Goal: Information Seeking & Learning: Learn about a topic

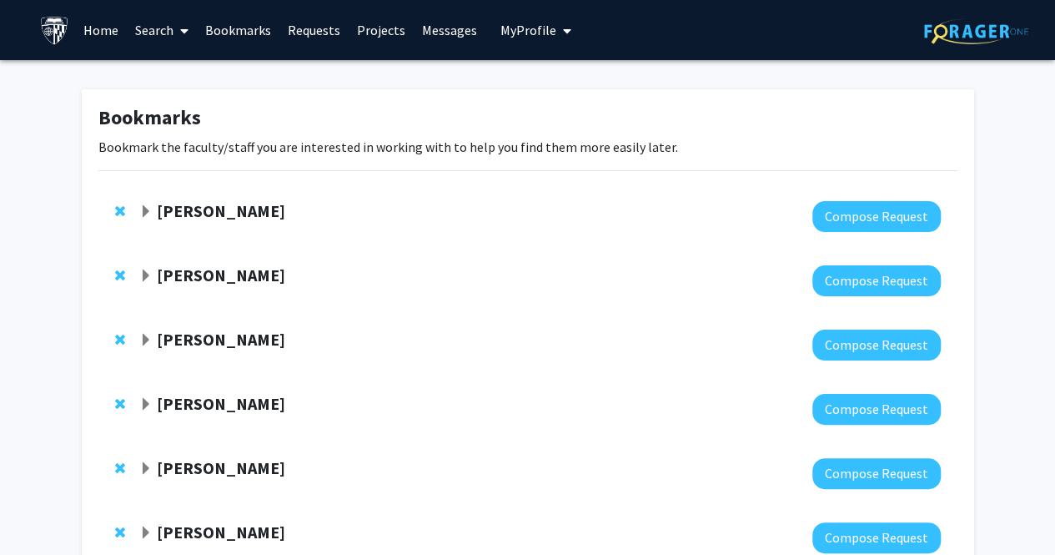
click at [57, 33] on img at bounding box center [54, 30] width 29 height 29
click at [108, 34] on link "Home" at bounding box center [101, 30] width 52 height 58
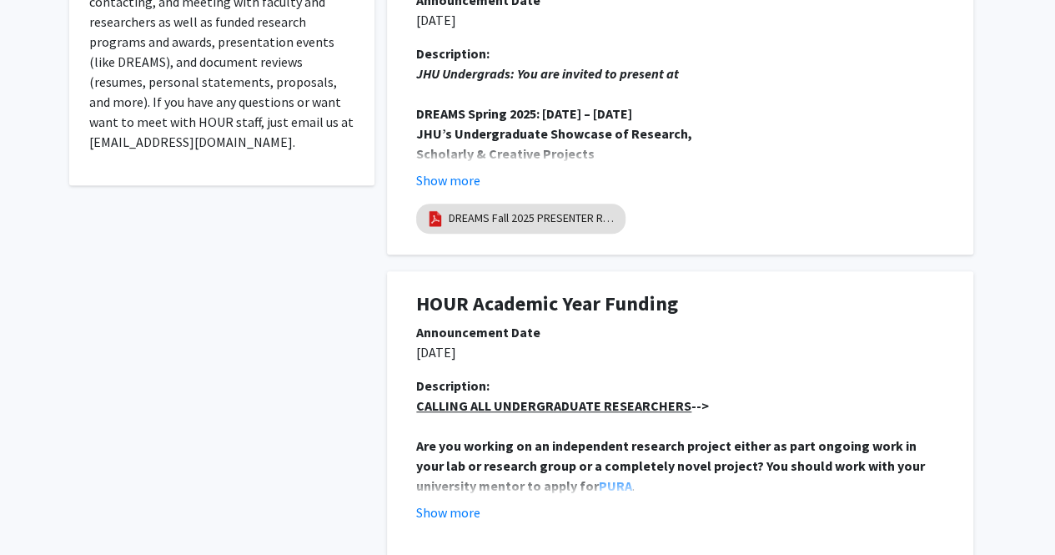
scroll to position [693, 0]
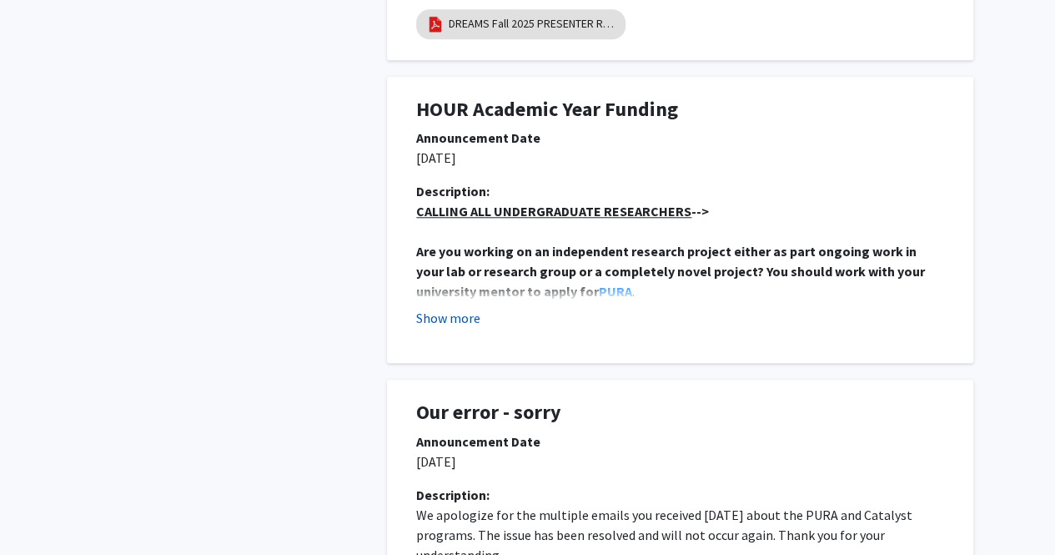
click at [449, 316] on button "Show more" at bounding box center [448, 318] width 64 height 20
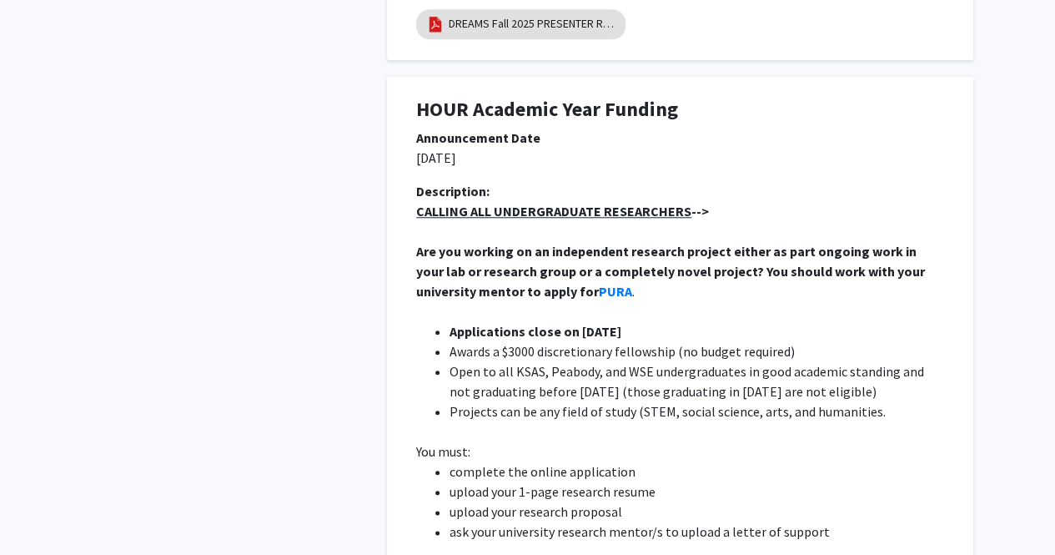
click at [449, 263] on strong "Are you working on an independent research project either as part ongoing work …" at bounding box center [671, 271] width 511 height 57
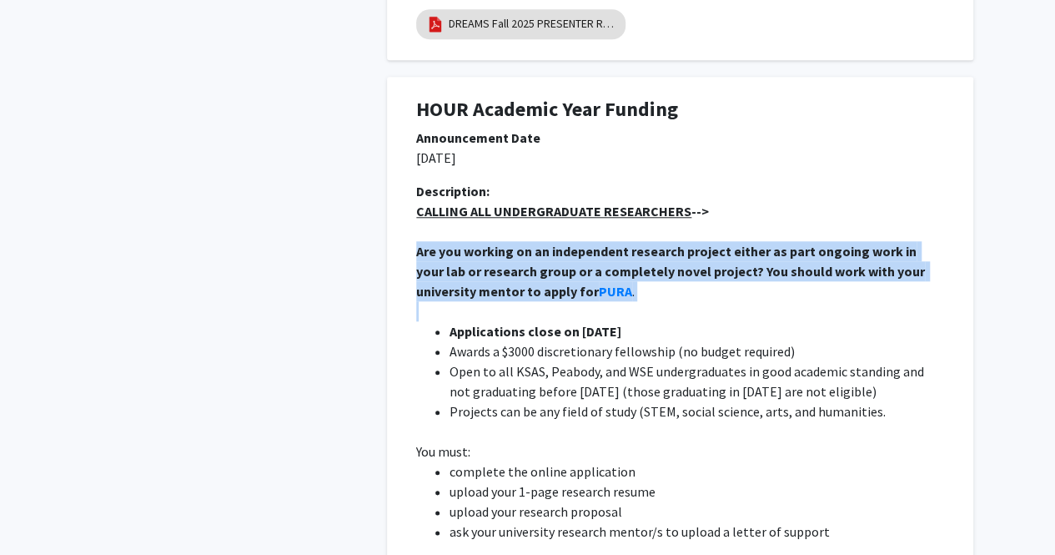
click at [449, 263] on strong "Are you working on an independent research project either as part ongoing work …" at bounding box center [671, 271] width 511 height 57
click at [404, 264] on div "Description: CALLING ALL UNDERGRADUATE RESEARCHERS --> Are you working on an in…" at bounding box center [680, 565] width 553 height 768
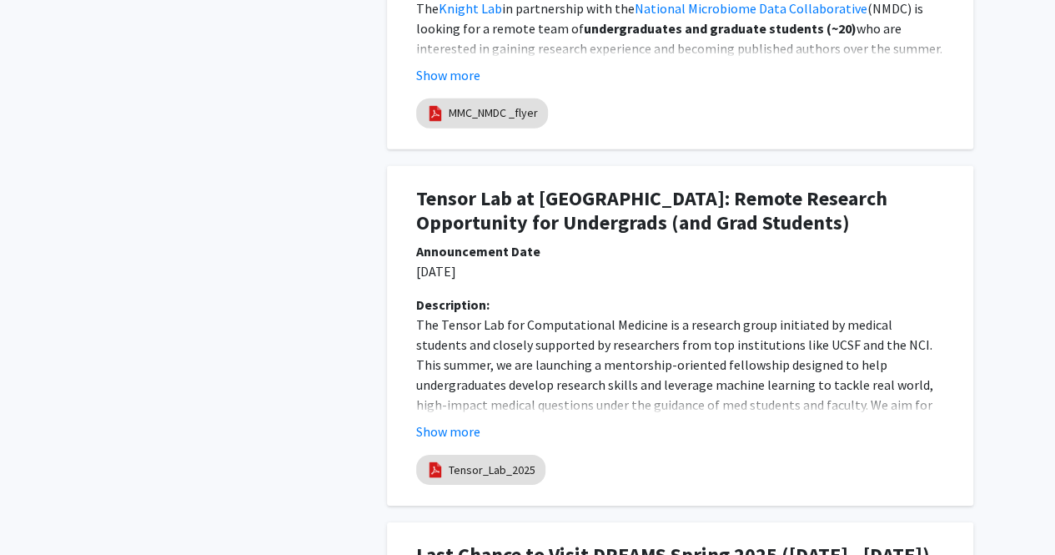
scroll to position [2439, 0]
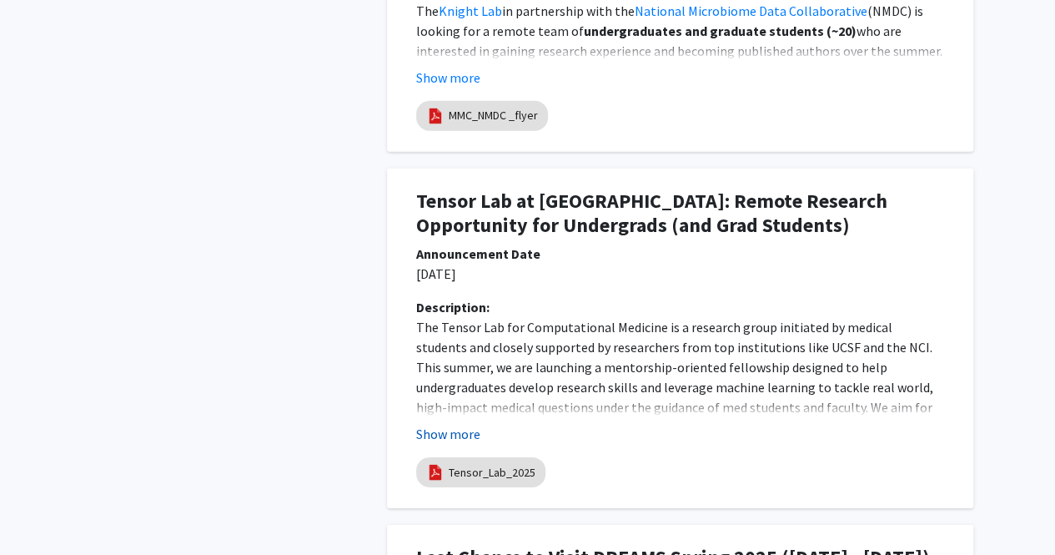
click at [462, 425] on button "Show more" at bounding box center [448, 434] width 64 height 20
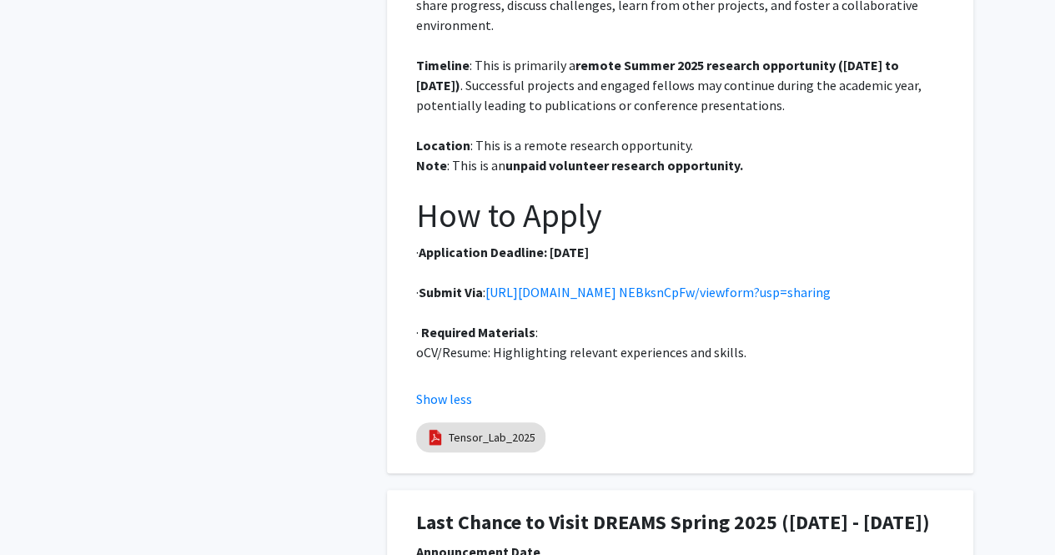
scroll to position [3339, 0]
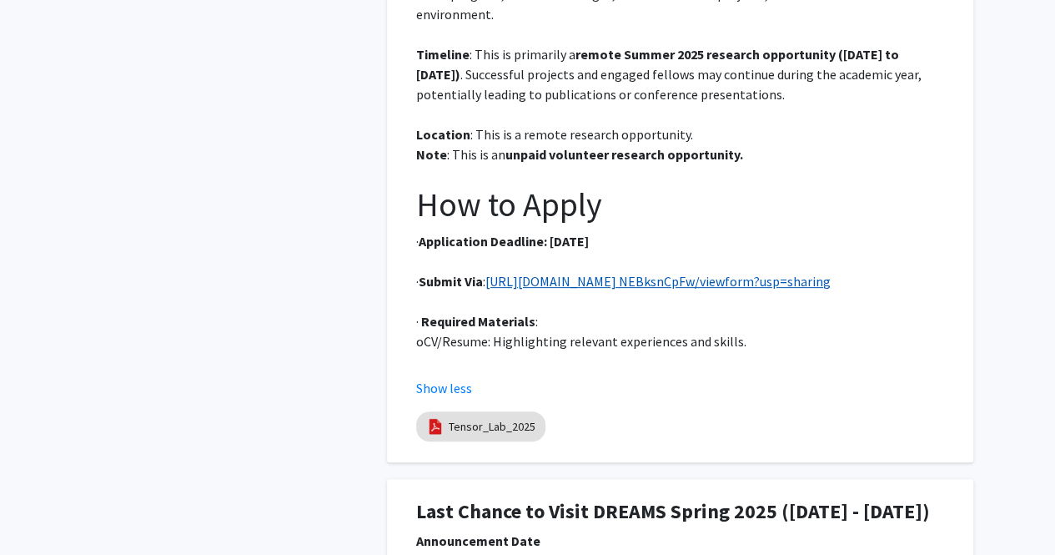
click at [546, 288] on link "[URL][DOMAIN_NAME] NEBksnCpFw/viewform?usp=sharing" at bounding box center [658, 281] width 345 height 17
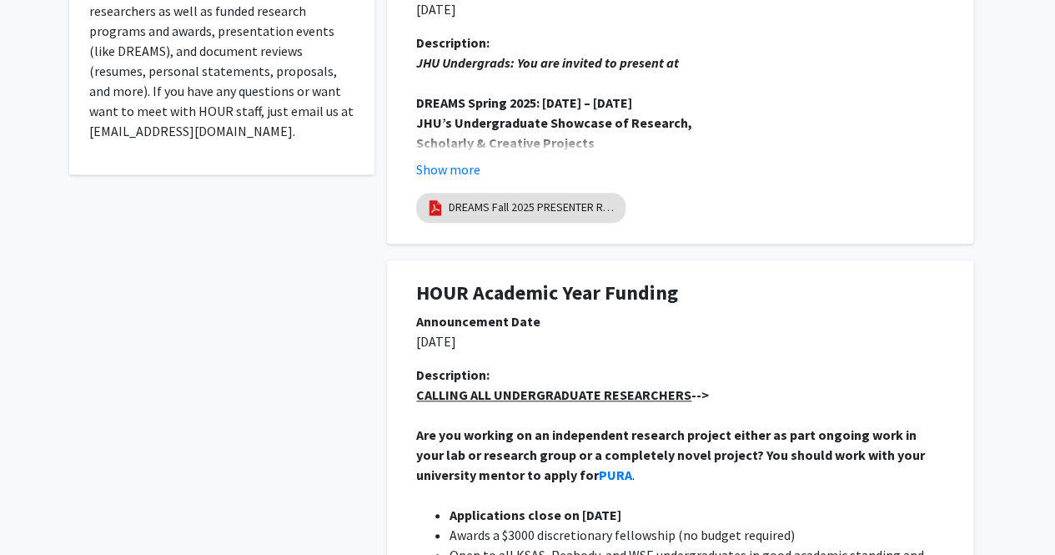
scroll to position [773, 0]
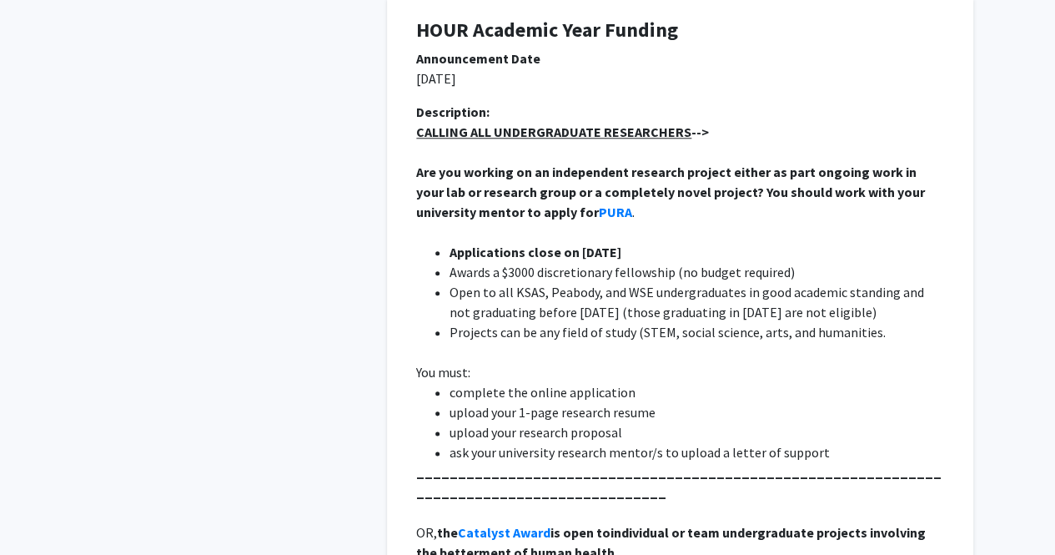
click at [488, 198] on strong "Are you working on an independent research project either as part ongoing work …" at bounding box center [671, 192] width 511 height 57
click at [433, 197] on strong "Are you working on an independent research project either as part ongoing work …" at bounding box center [671, 192] width 511 height 57
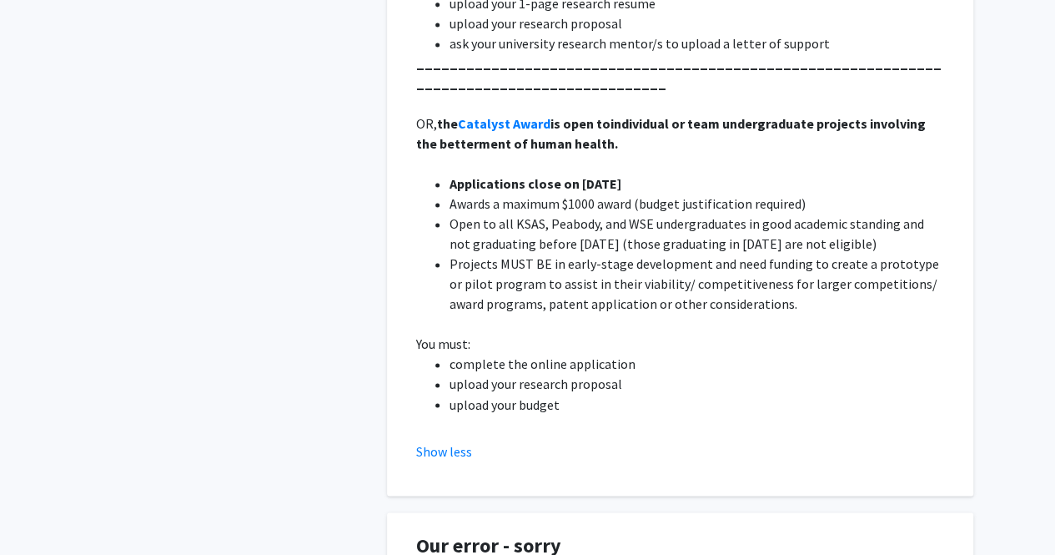
scroll to position [1184, 0]
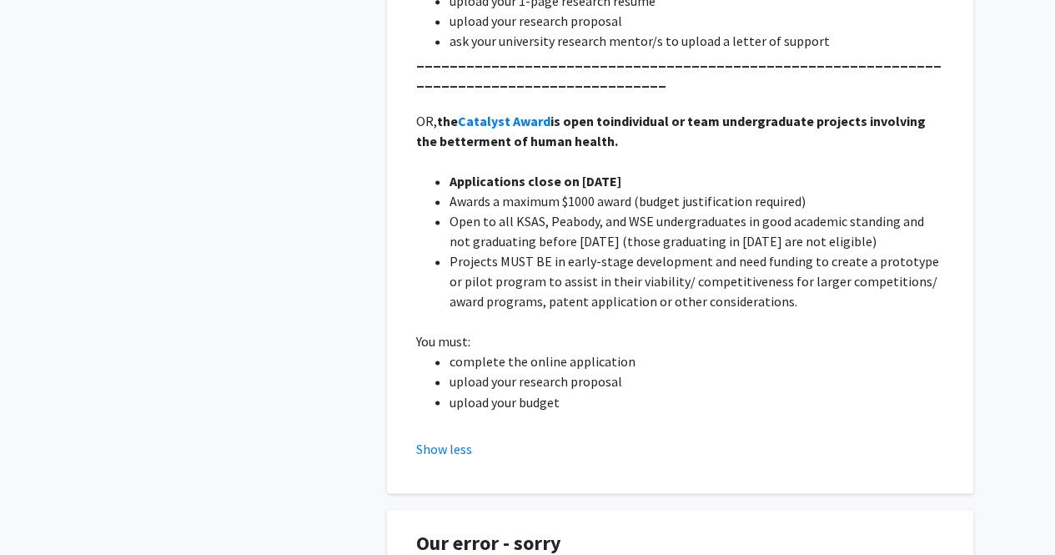
drag, startPoint x: 711, startPoint y: 398, endPoint x: 420, endPoint y: 150, distance: 381.7
drag, startPoint x: 420, startPoint y: 150, endPoint x: 717, endPoint y: 328, distance: 345.4
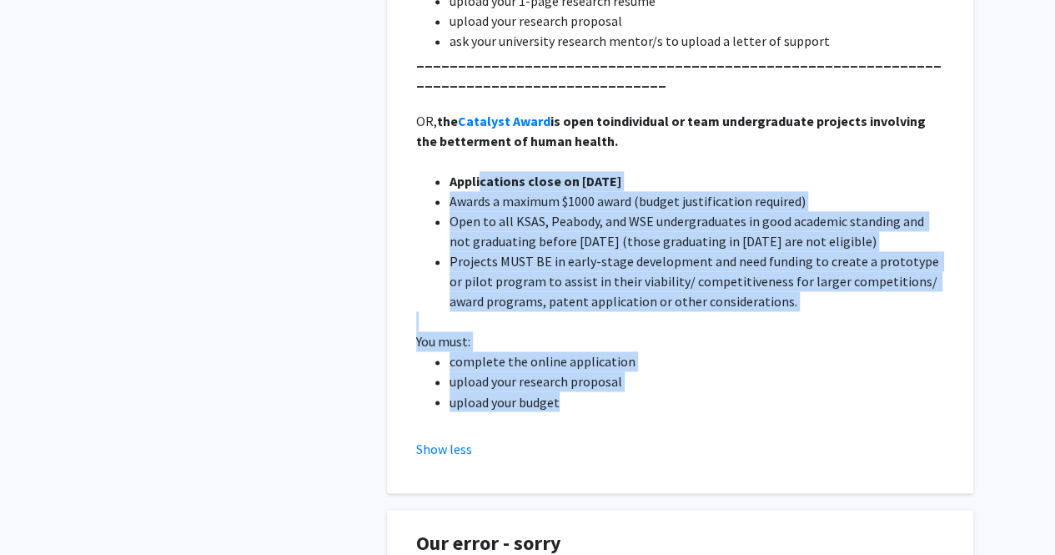
drag, startPoint x: 717, startPoint y: 328, endPoint x: 478, endPoint y: 179, distance: 281.0
click at [478, 179] on div "CALLING ALL UNDERGRADUATE RESEARCHERS --> Are you working on an independent res…" at bounding box center [680, 71] width 528 height 721
click at [478, 179] on strong "Applications close on [DATE]" at bounding box center [536, 181] width 172 height 17
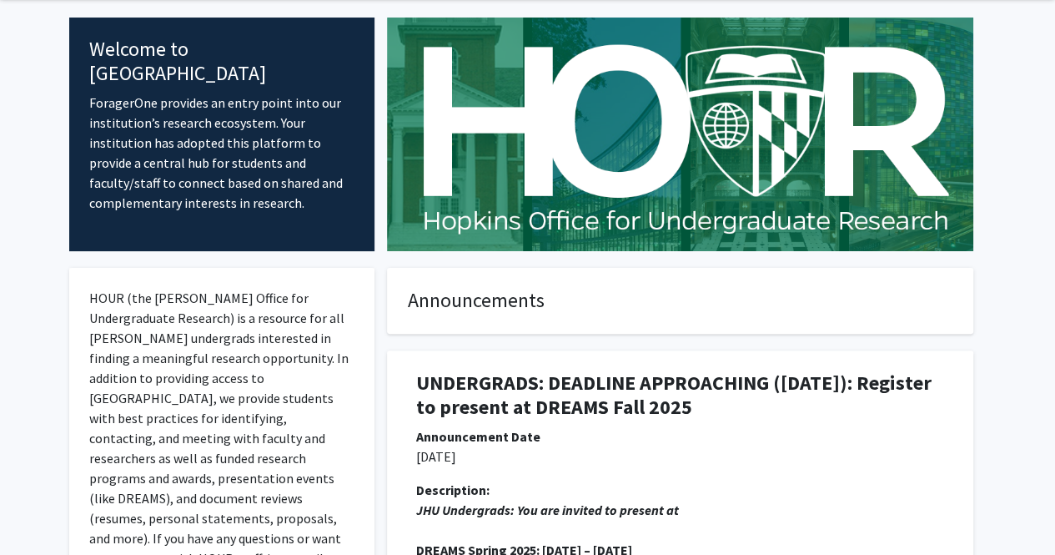
scroll to position [0, 0]
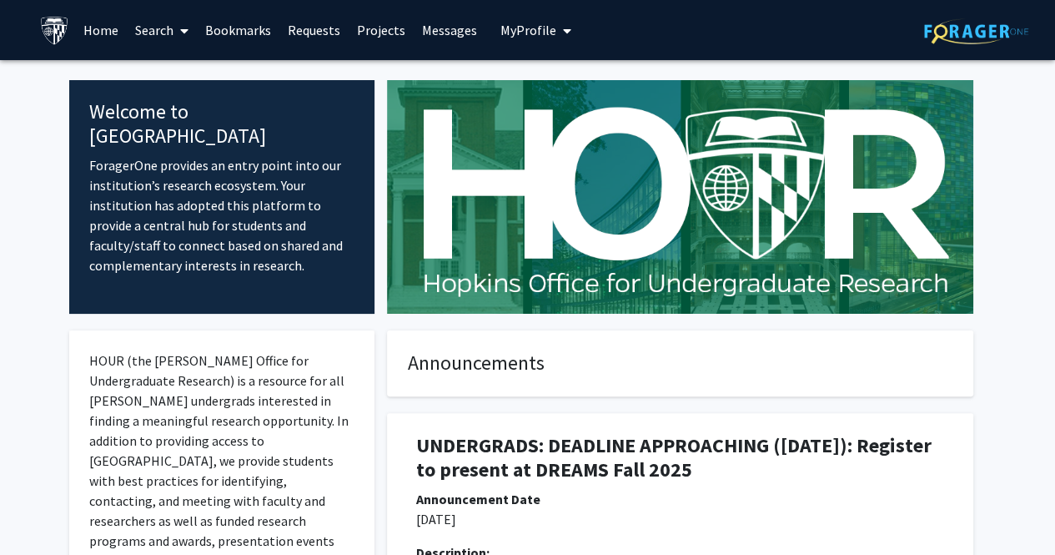
click at [366, 30] on link "Projects" at bounding box center [381, 30] width 65 height 58
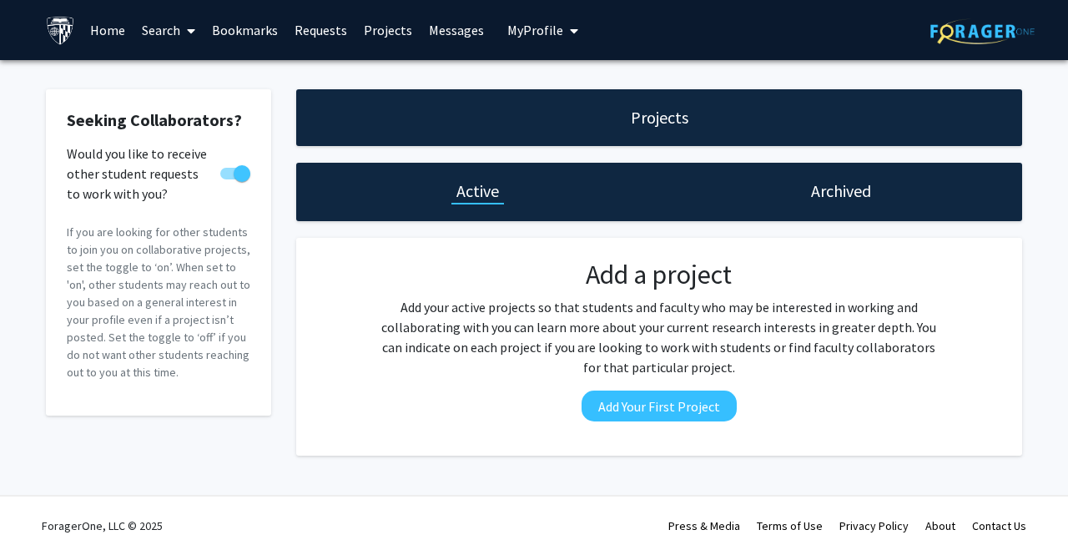
click at [152, 34] on link "Search" at bounding box center [168, 30] width 70 height 58
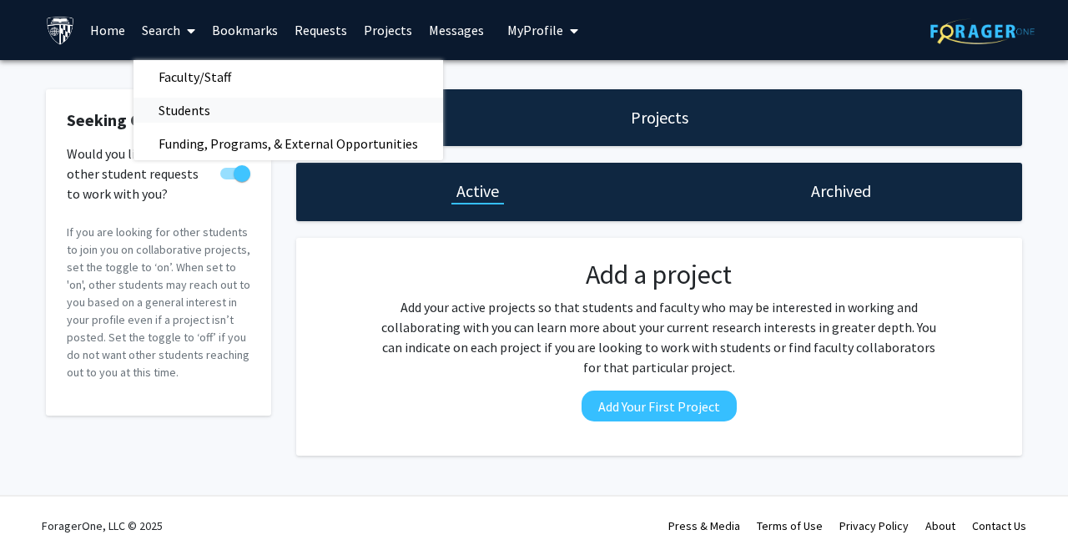
click at [191, 108] on span "Students" at bounding box center [184, 109] width 102 height 33
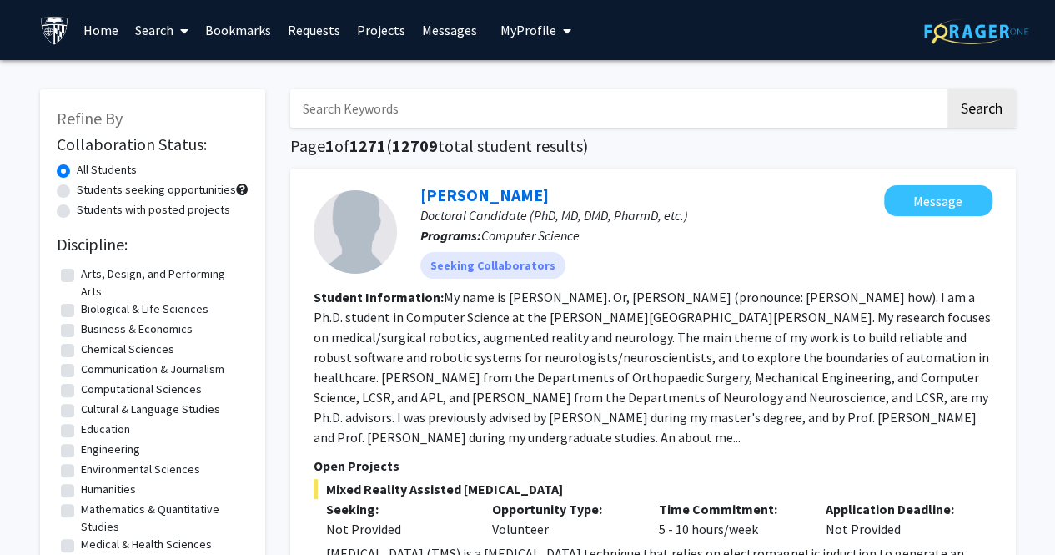
click at [88, 194] on label "Students seeking opportunities" at bounding box center [156, 190] width 159 height 18
click at [88, 192] on input "Students seeking opportunities" at bounding box center [82, 186] width 11 height 11
radio input "true"
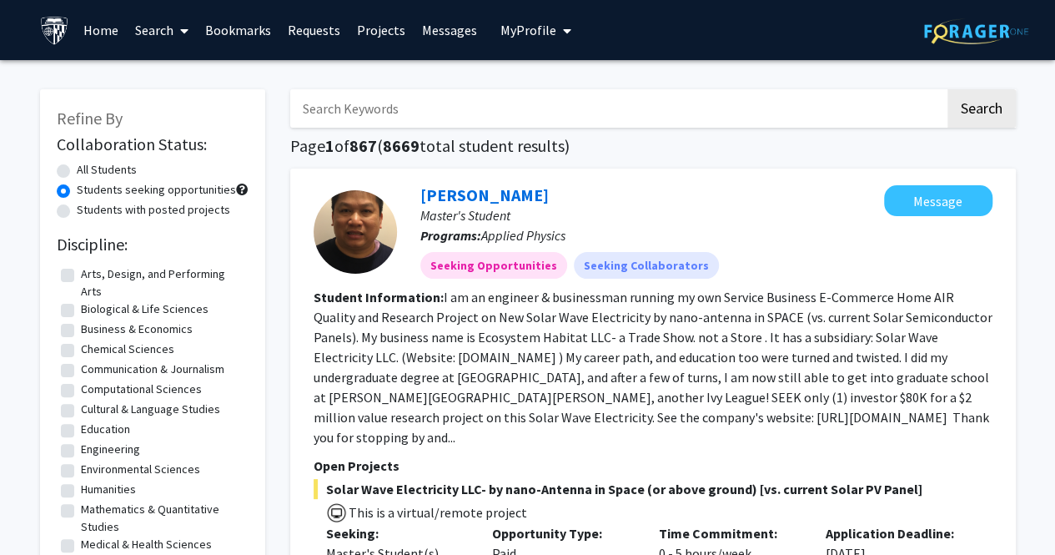
click at [78, 208] on label "Students with posted projects" at bounding box center [154, 210] width 154 height 18
click at [78, 208] on input "Students with posted projects" at bounding box center [82, 206] width 11 height 11
radio input "true"
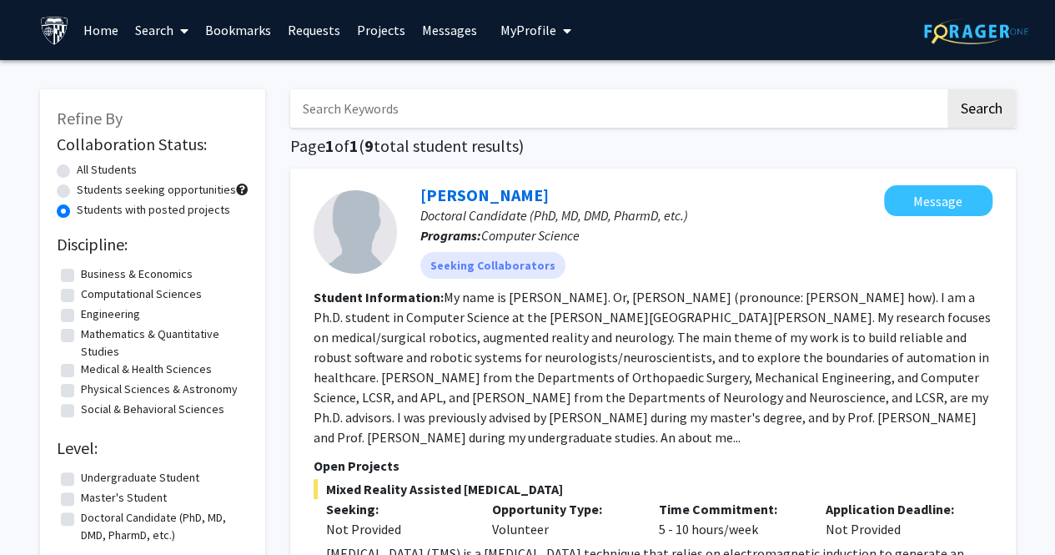
click at [148, 38] on link "Search" at bounding box center [162, 30] width 70 height 58
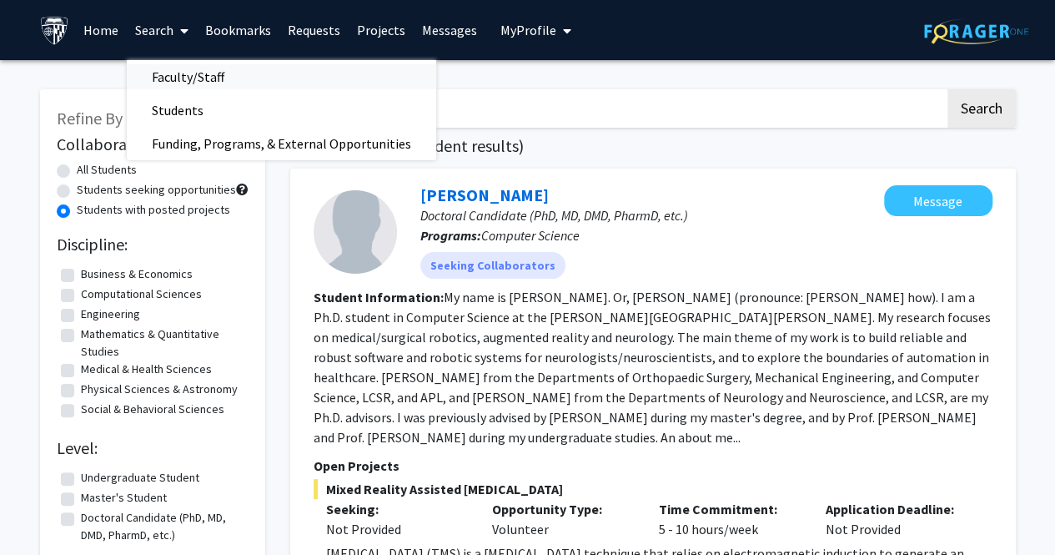
click at [162, 86] on span "Faculty/Staff" at bounding box center [188, 76] width 123 height 33
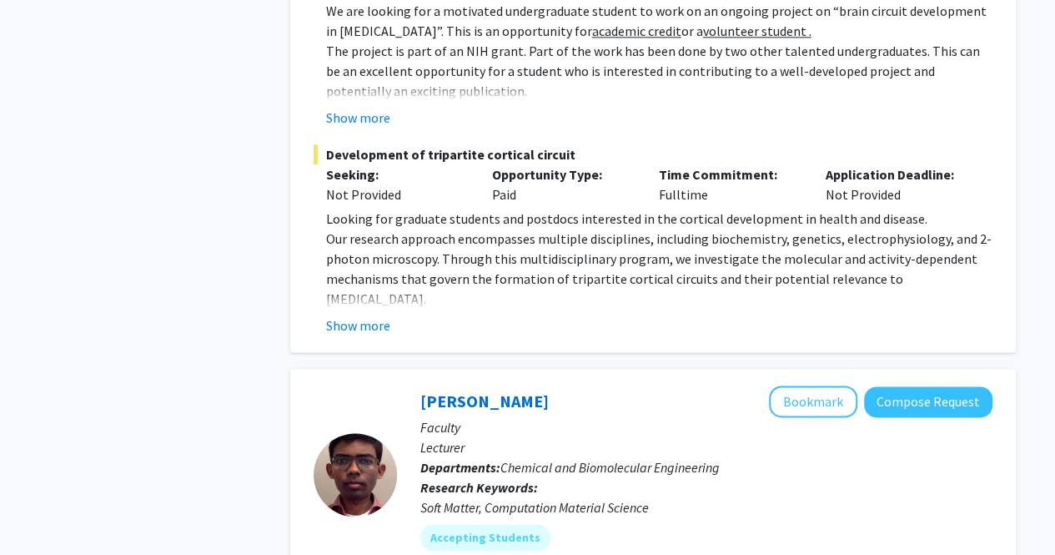
scroll to position [4401, 0]
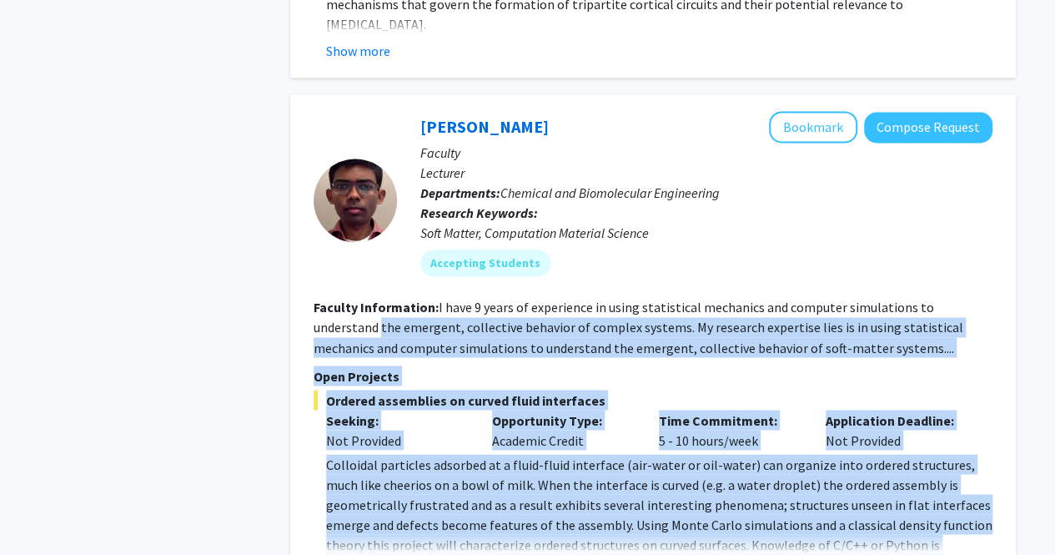
drag, startPoint x: 292, startPoint y: 203, endPoint x: 782, endPoint y: 446, distance: 546.9
click at [782, 446] on div "[PERSON_NAME] Bookmark Compose Request Faculty Lecturer Departments: Chemical a…" at bounding box center [653, 426] width 726 height 664
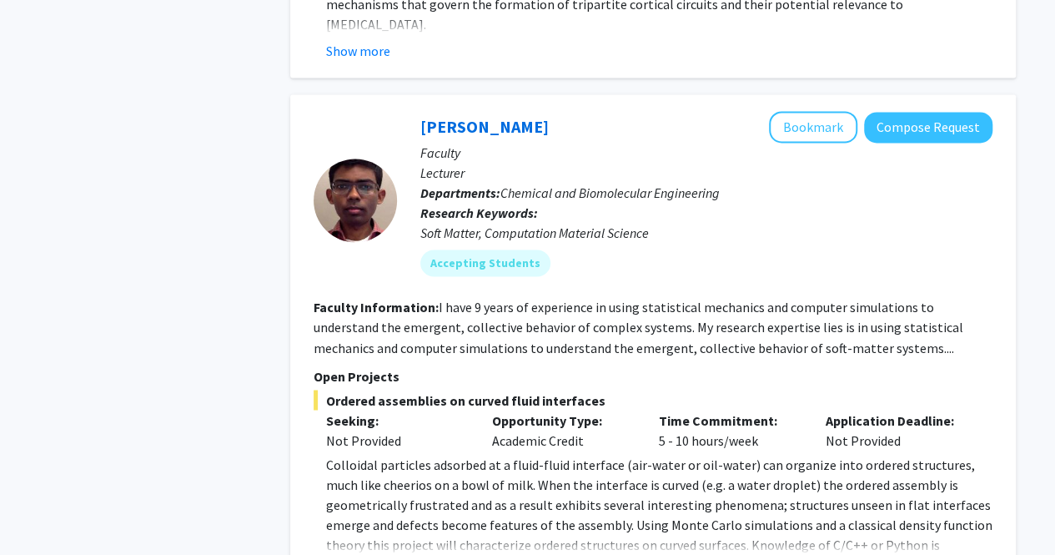
click at [710, 454] on p "Colloidal particles adsorbed at a fluid-fluid interface (air-water or oil-water…" at bounding box center [659, 514] width 667 height 120
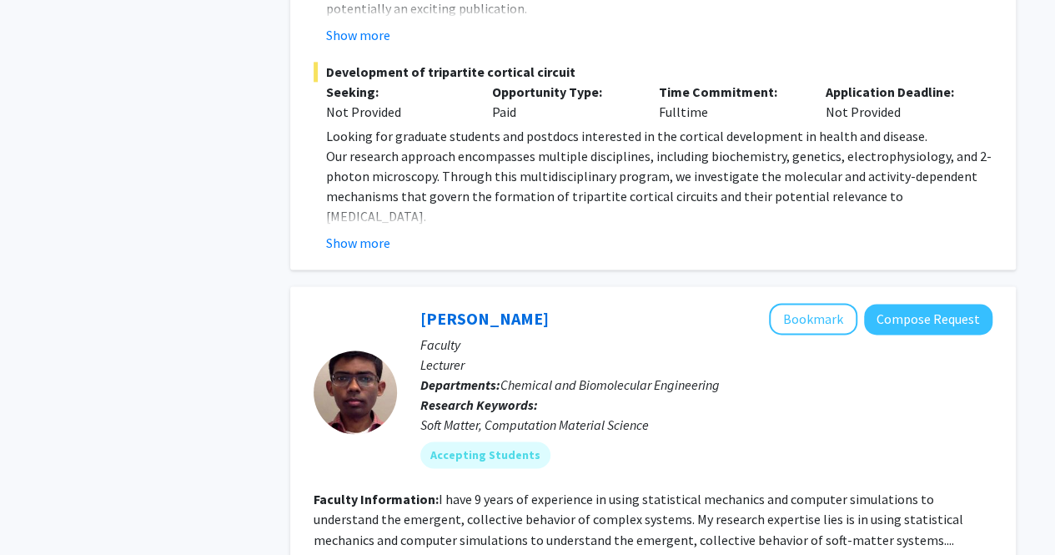
scroll to position [4210, 0]
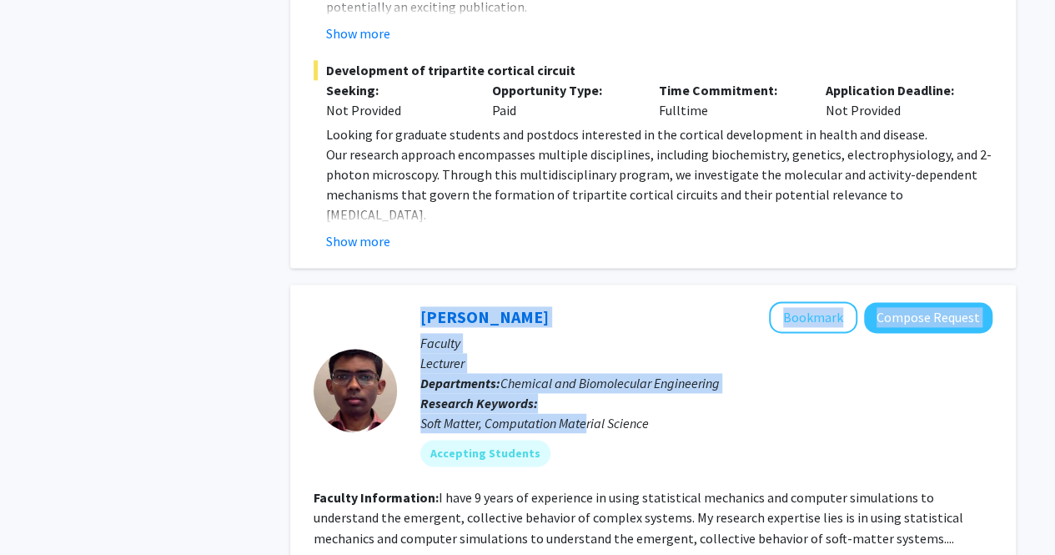
drag, startPoint x: 587, startPoint y: 296, endPoint x: 309, endPoint y: 216, distance: 289.9
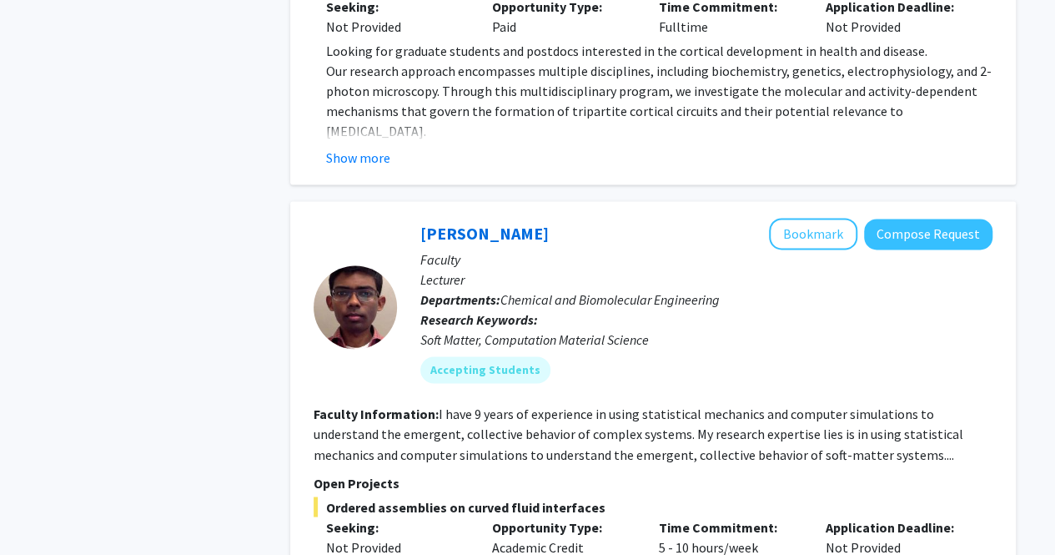
scroll to position [4291, 0]
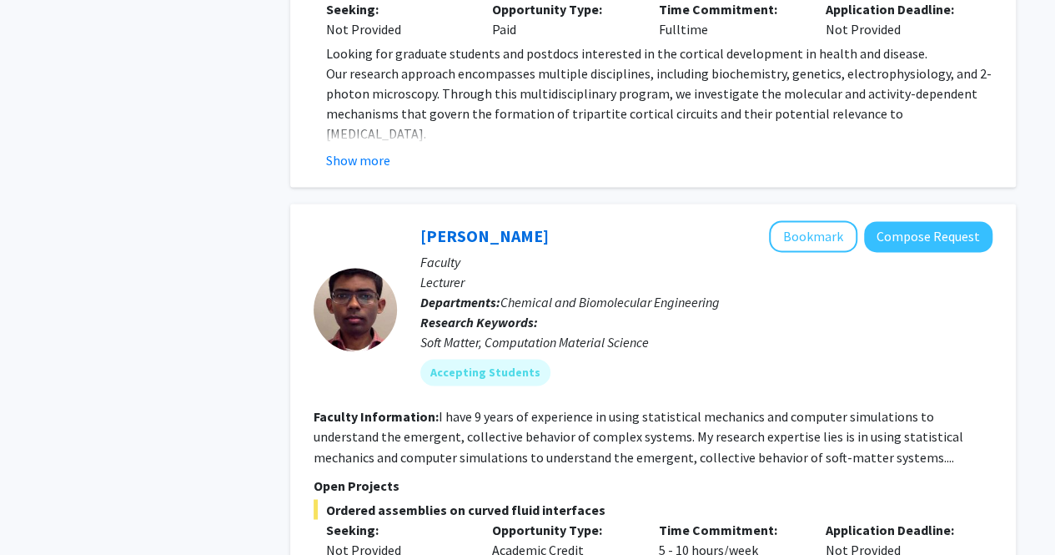
drag, startPoint x: 564, startPoint y: 99, endPoint x: 417, endPoint y: 108, distance: 147.1
drag, startPoint x: 417, startPoint y: 108, endPoint x: 219, endPoint y: 254, distance: 246.9
drag, startPoint x: 219, startPoint y: 254, endPoint x: 200, endPoint y: 262, distance: 19.8
click at [200, 262] on div "Refine By Collaboration Status: Collaboration Status All Faculty/Staff Collabor…" at bounding box center [153, 131] width 250 height 8700
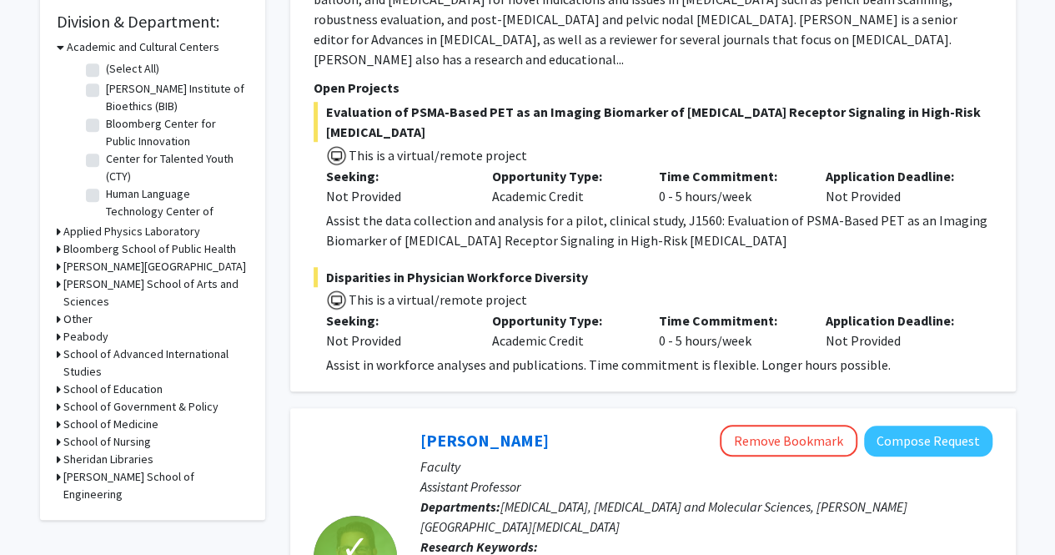
scroll to position [0, 0]
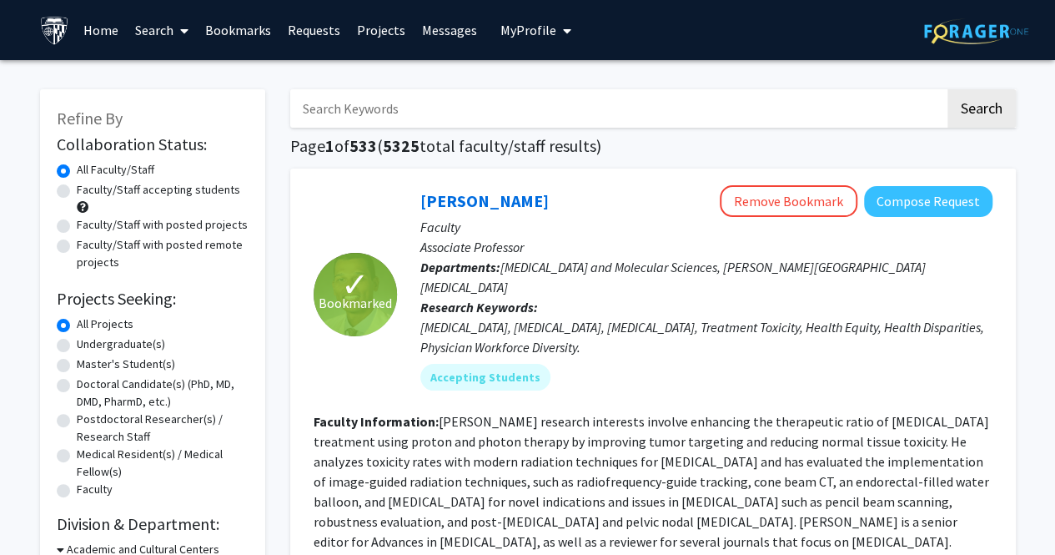
click at [505, 140] on h1 "Page 1 of 533 ( 5325 total faculty/staff results)" at bounding box center [653, 146] width 726 height 20
drag, startPoint x: 461, startPoint y: 103, endPoint x: 441, endPoint y: 106, distance: 19.5
click at [461, 103] on input "Search Keywords" at bounding box center [617, 108] width 655 height 38
click at [948, 89] on button "Search" at bounding box center [982, 108] width 68 height 38
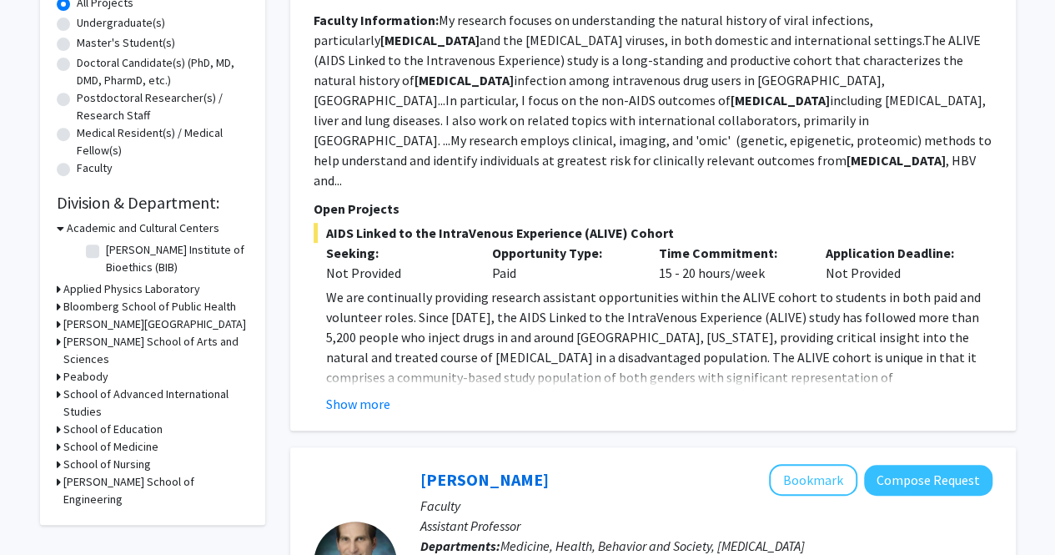
scroll to position [326, 0]
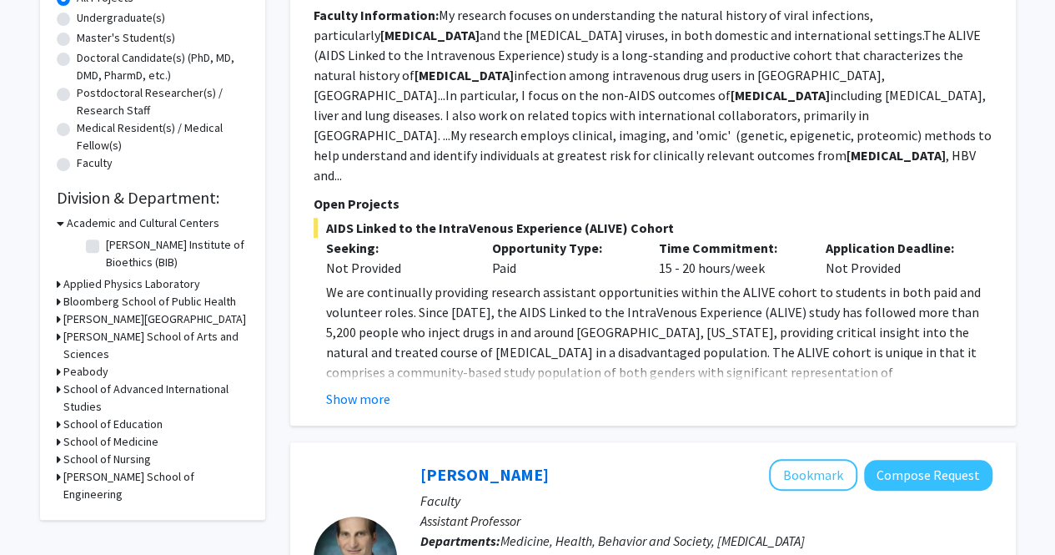
click at [364, 344] on fg-read-more "We are continually providing research assistant opportunities within the ALIVE …" at bounding box center [653, 345] width 679 height 127
click at [330, 389] on button "Show more" at bounding box center [358, 399] width 64 height 20
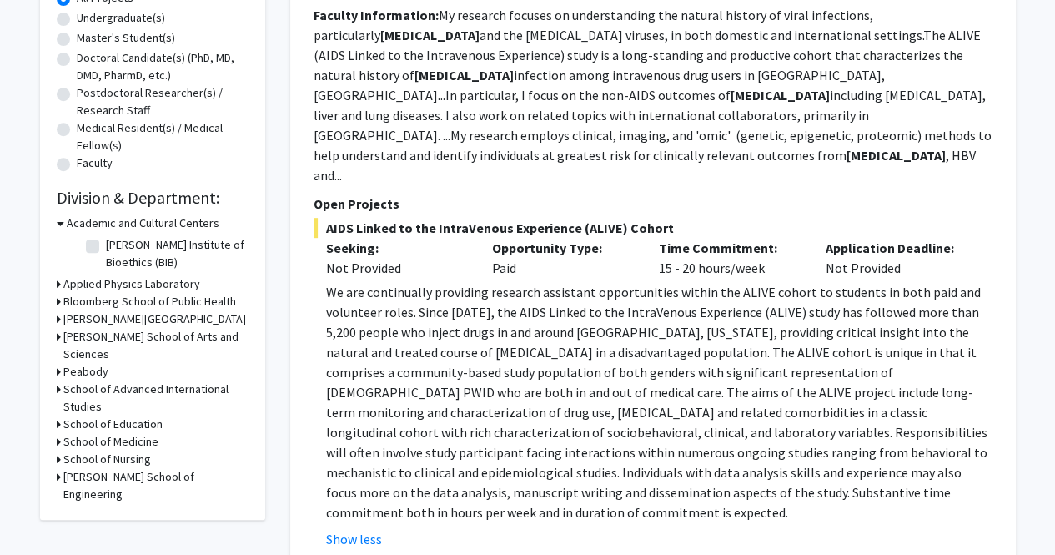
click at [329, 282] on p "We are continually providing research assistant opportunities within the ALIVE …" at bounding box center [659, 402] width 667 height 240
drag, startPoint x: 329, startPoint y: 241, endPoint x: 354, endPoint y: 233, distance: 26.4
click at [354, 233] on div "AIDS Linked to the IntraVenous Experience (ALIVE) Cohort Seeking: Not Provided …" at bounding box center [653, 383] width 679 height 331
click at [356, 238] on p "Seeking:" at bounding box center [397, 248] width 142 height 20
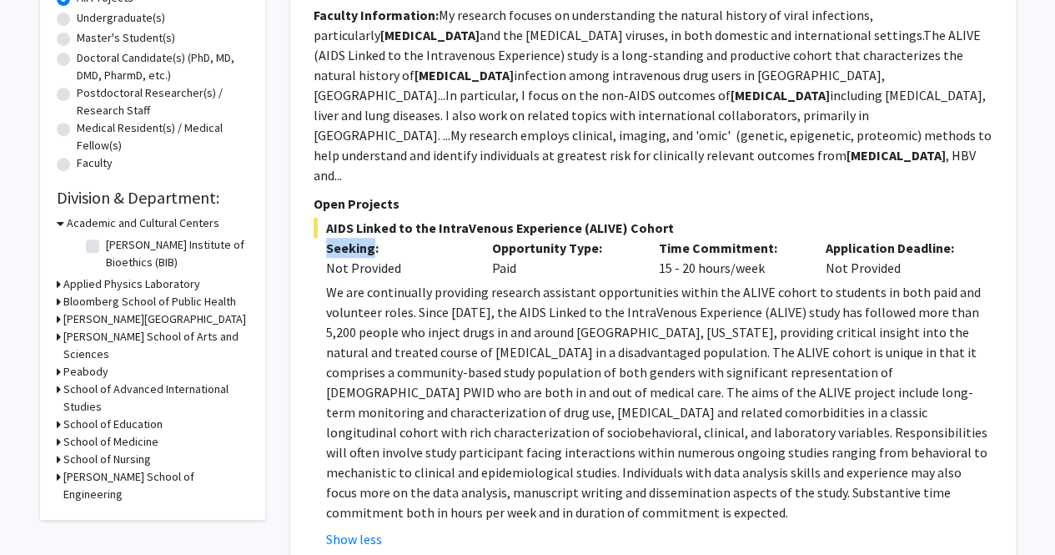
click at [354, 238] on p "Seeking:" at bounding box center [397, 248] width 142 height 20
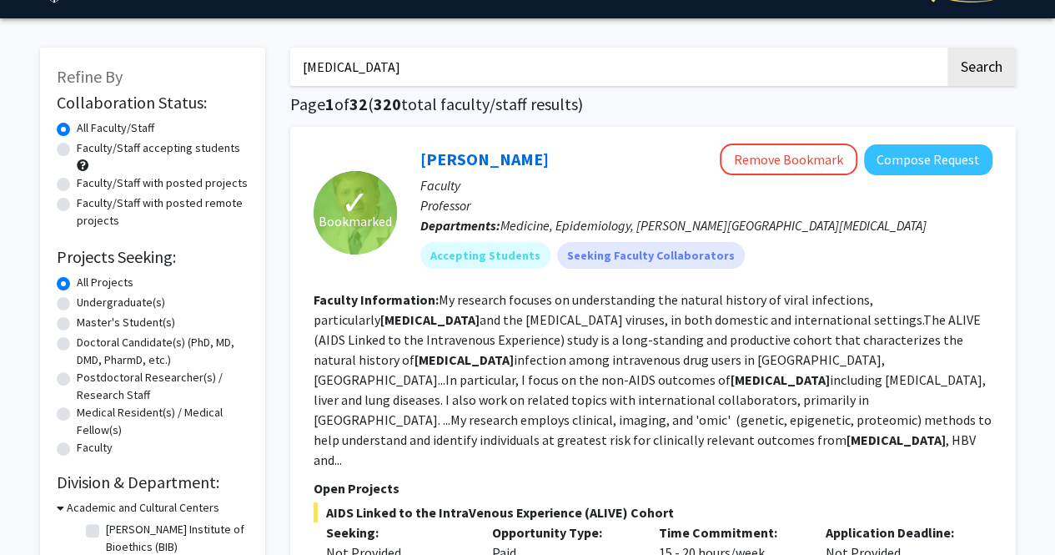
scroll to position [0, 0]
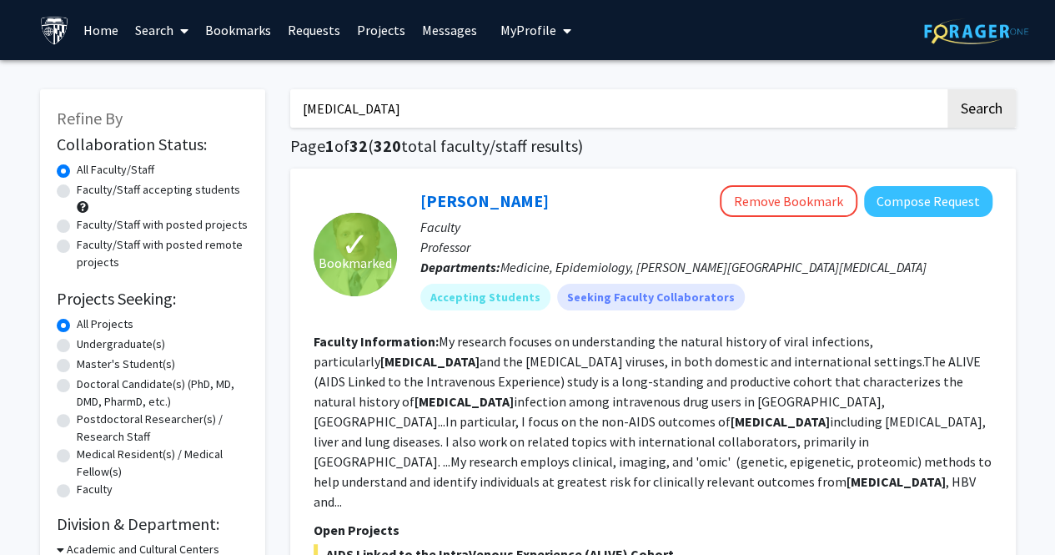
click at [328, 123] on input "[MEDICAL_DATA]" at bounding box center [617, 108] width 655 height 38
type input "q"
type input "women"
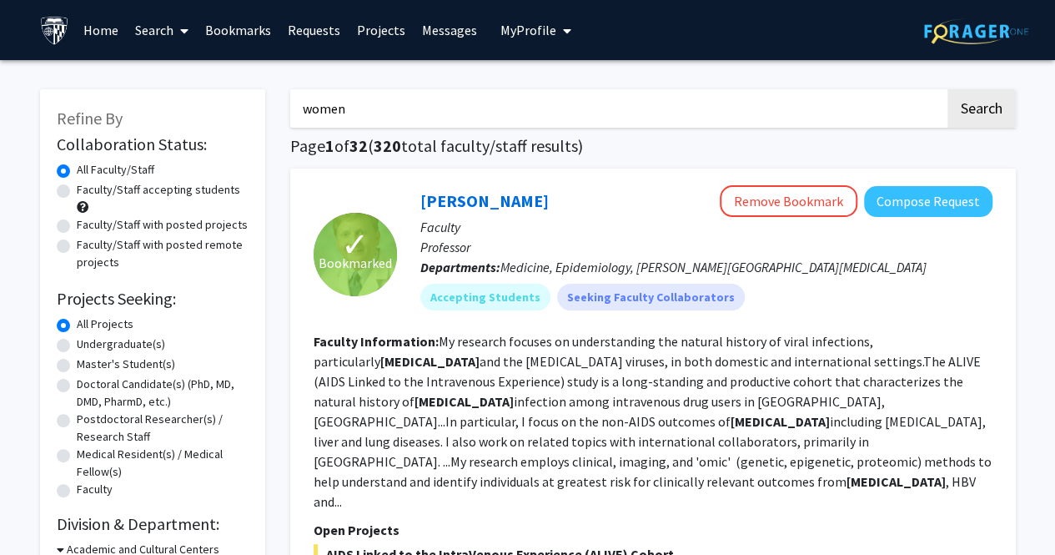
click at [948, 89] on button "Search" at bounding box center [982, 108] width 68 height 38
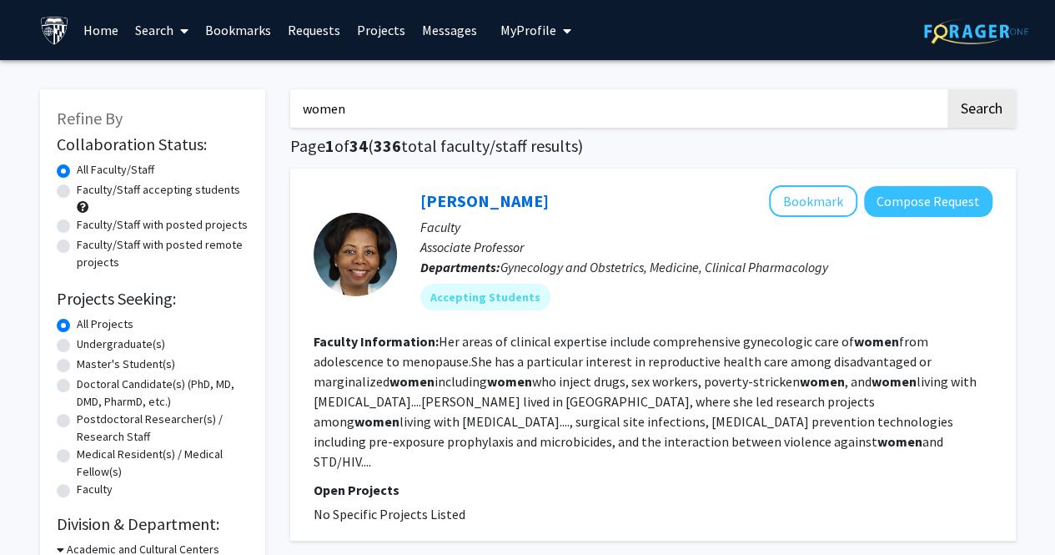
drag, startPoint x: 516, startPoint y: 26, endPoint x: 504, endPoint y: 26, distance: 11.7
click at [516, 26] on span "My Profile" at bounding box center [529, 30] width 56 height 17
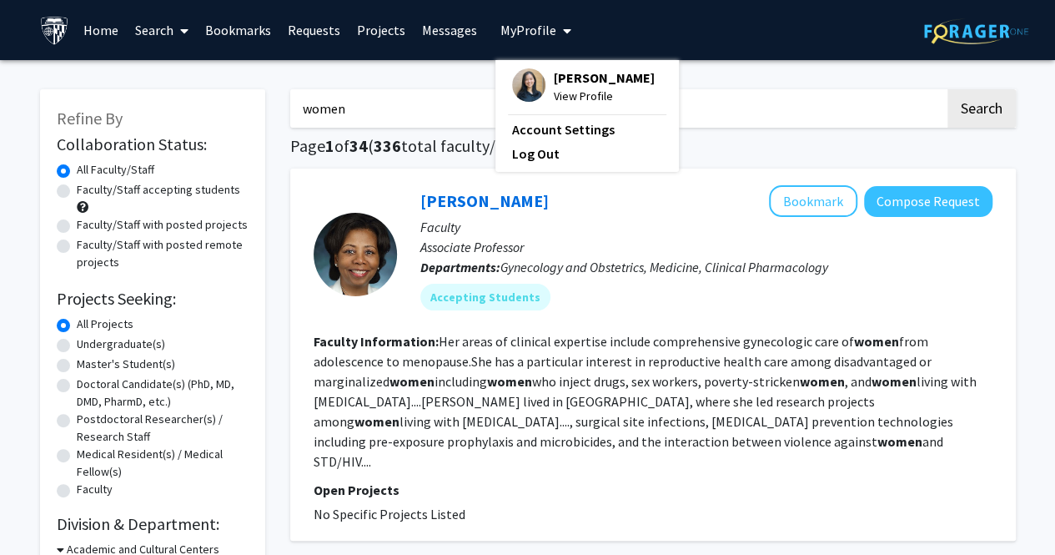
click at [234, 27] on link "Bookmarks" at bounding box center [238, 30] width 83 height 58
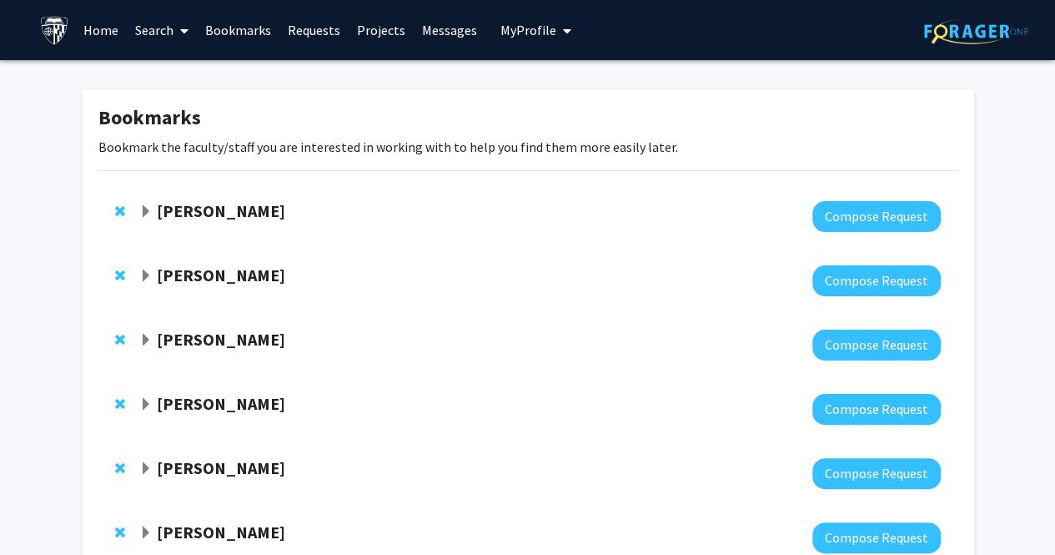
click at [204, 215] on strong "[PERSON_NAME]" at bounding box center [221, 210] width 128 height 21
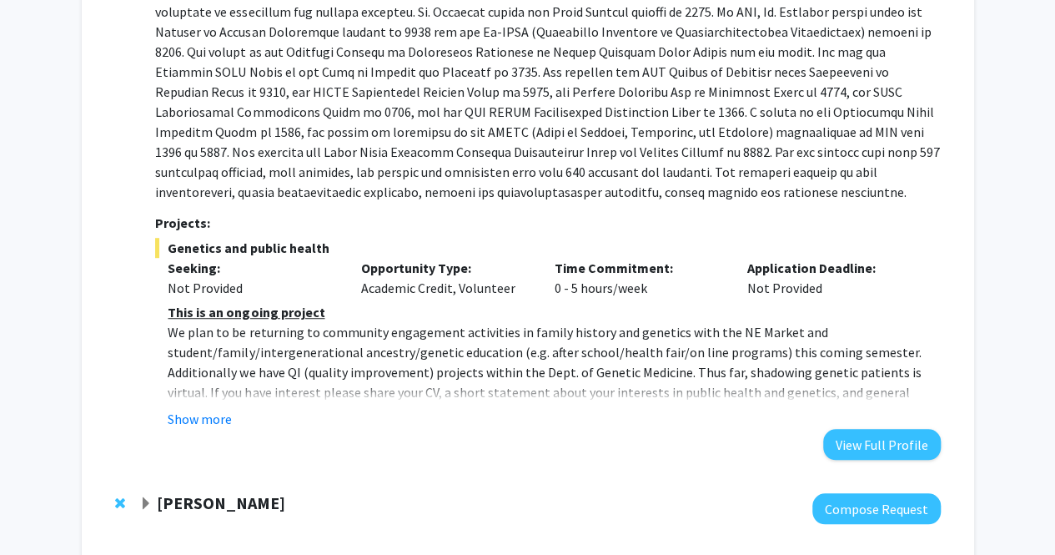
scroll to position [420, 0]
click at [202, 418] on button "Show more" at bounding box center [200, 420] width 64 height 20
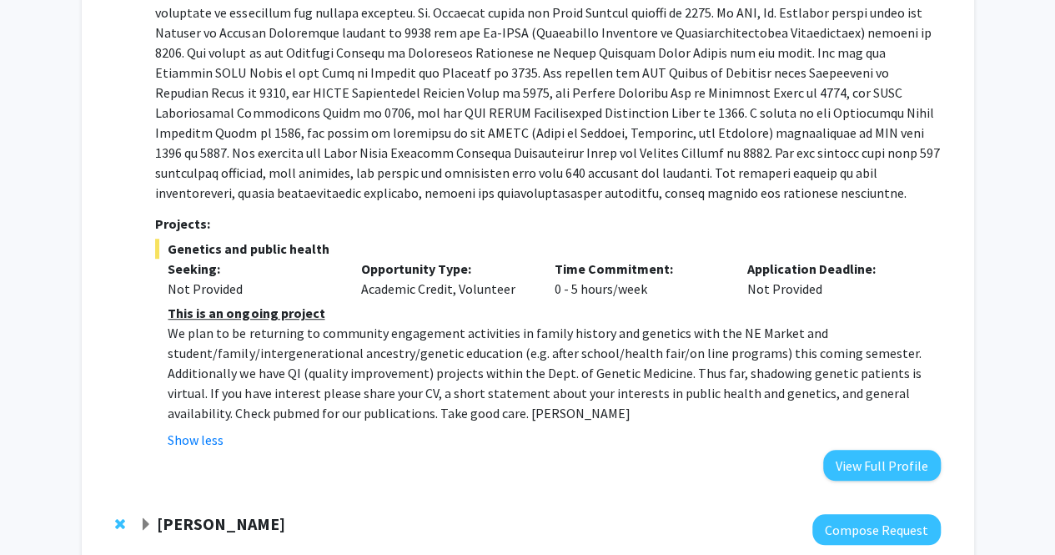
scroll to position [589, 0]
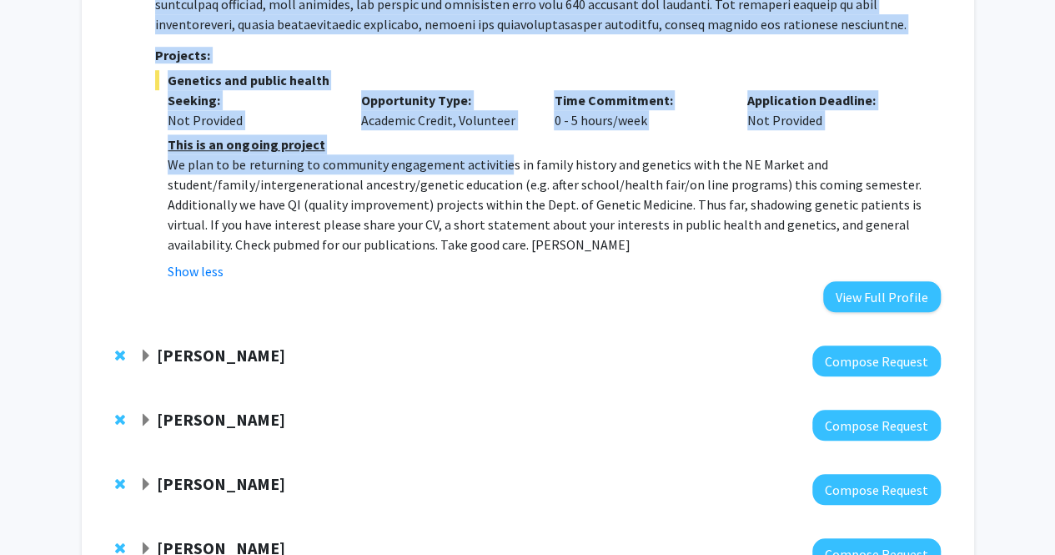
drag, startPoint x: 128, startPoint y: 161, endPoint x: 496, endPoint y: 169, distance: 367.1
click at [496, 169] on p "We plan to be returning to community engagement activities in family history an…" at bounding box center [554, 204] width 773 height 100
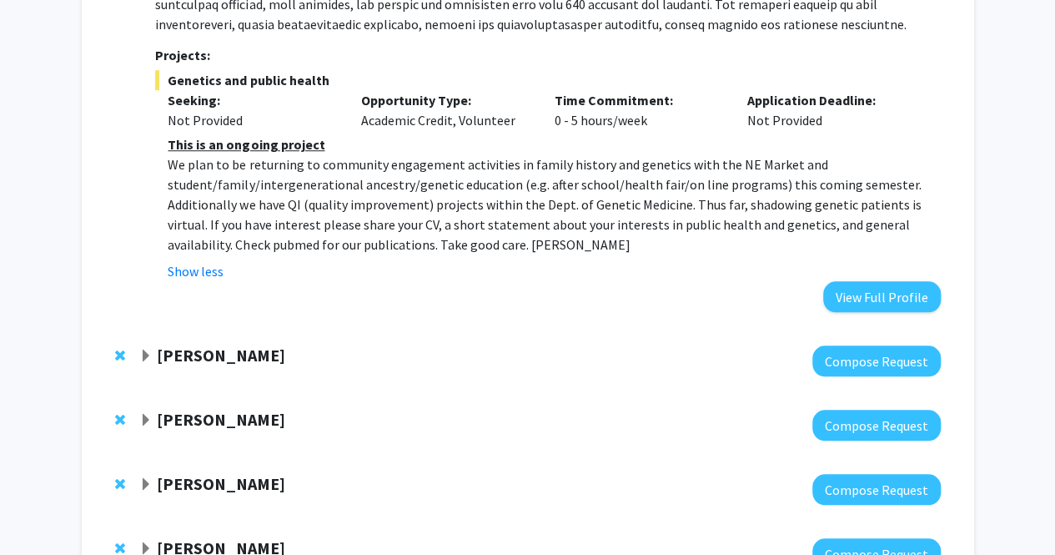
drag, startPoint x: 149, startPoint y: 183, endPoint x: 304, endPoint y: 201, distance: 155.4
drag, startPoint x: 304, startPoint y: 201, endPoint x: 227, endPoint y: 199, distance: 76.8
click at [227, 199] on p "We plan to be returning to community engagement activities in family history an…" at bounding box center [554, 204] width 773 height 100
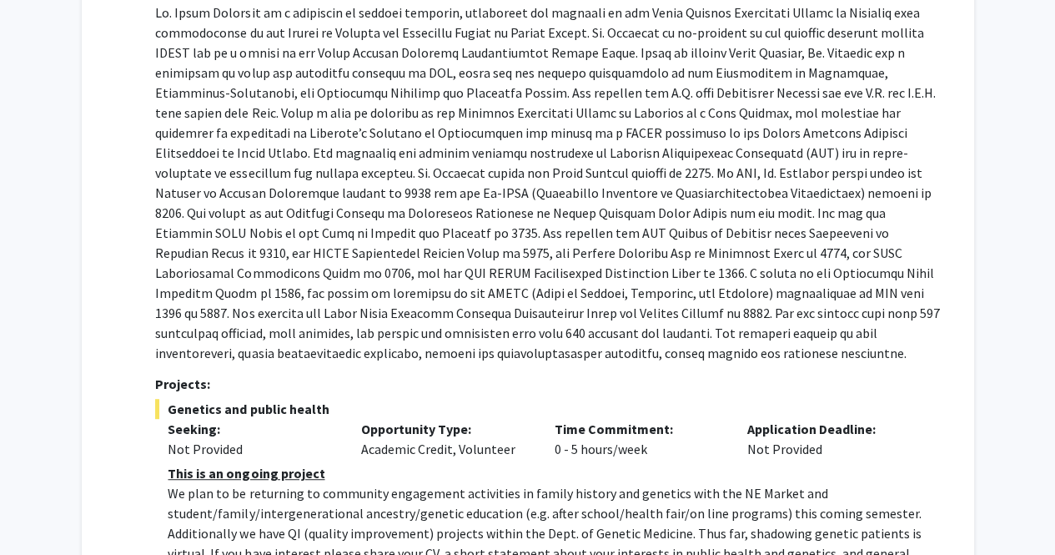
scroll to position [262, 0]
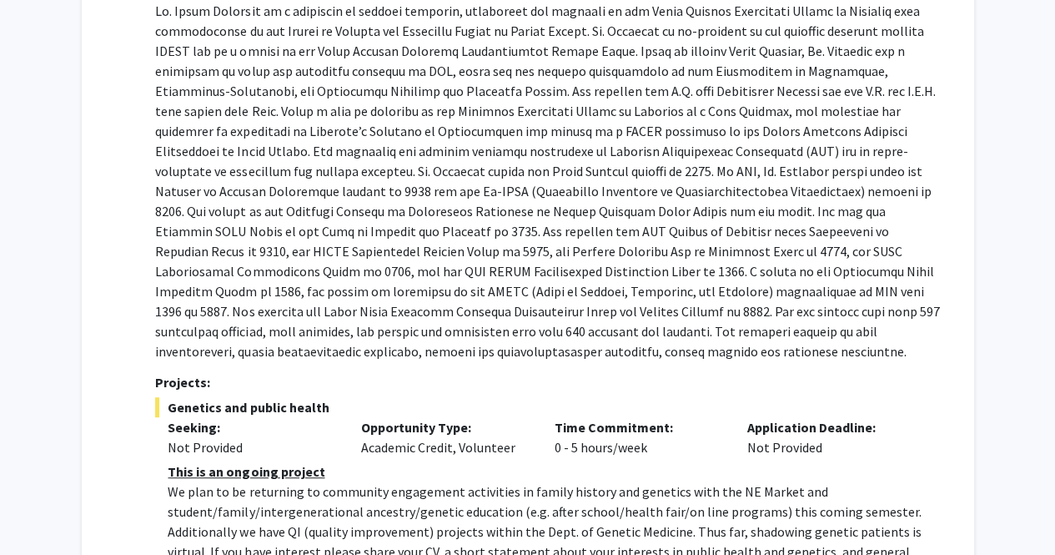
click at [512, 193] on p at bounding box center [547, 181] width 785 height 360
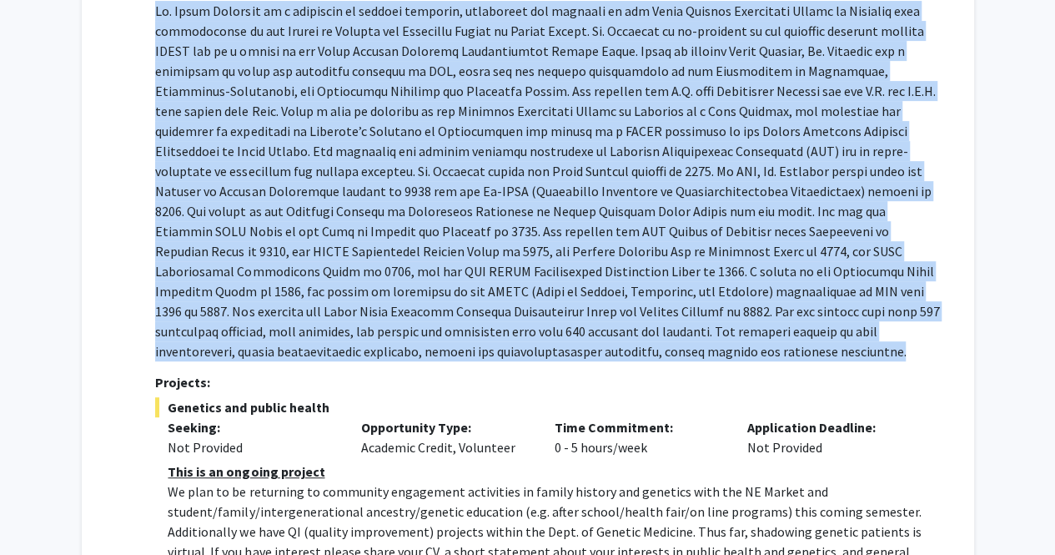
click at [512, 193] on p at bounding box center [547, 181] width 785 height 360
click at [413, 289] on p at bounding box center [547, 181] width 785 height 360
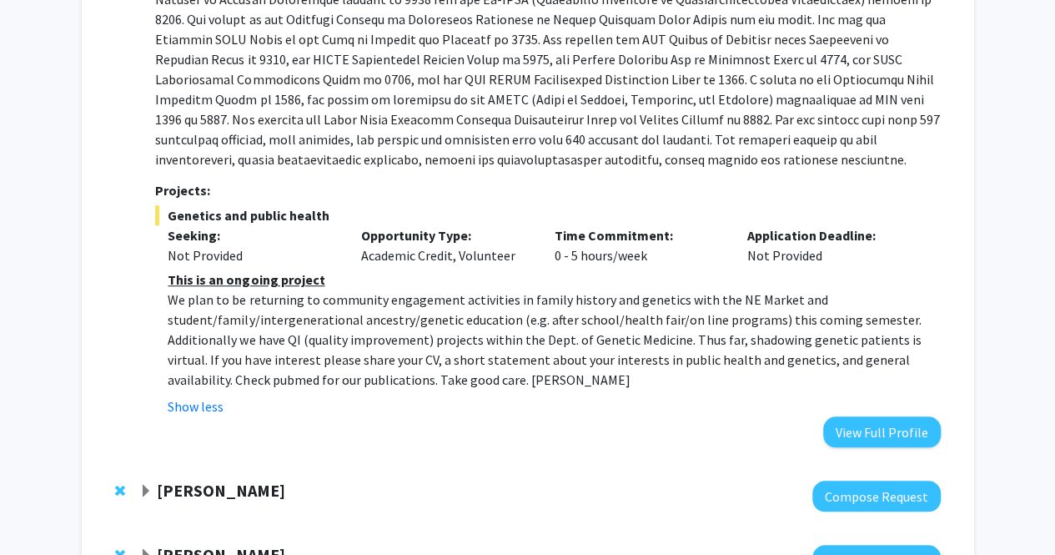
scroll to position [455, 0]
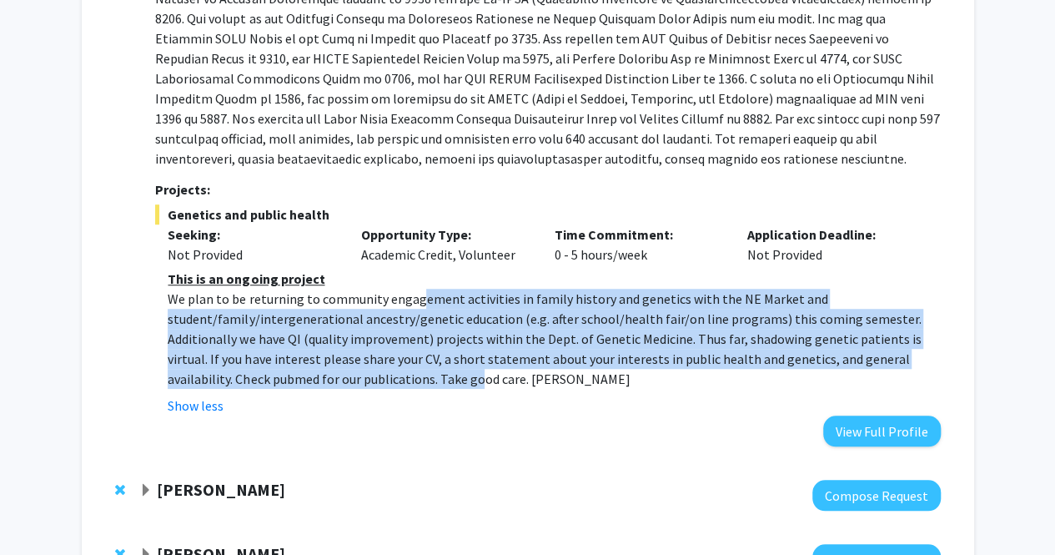
drag, startPoint x: 412, startPoint y: 289, endPoint x: 412, endPoint y: 375, distance: 85.1
click at [412, 375] on p "We plan to be returning to community engagement activities in family history an…" at bounding box center [554, 339] width 773 height 100
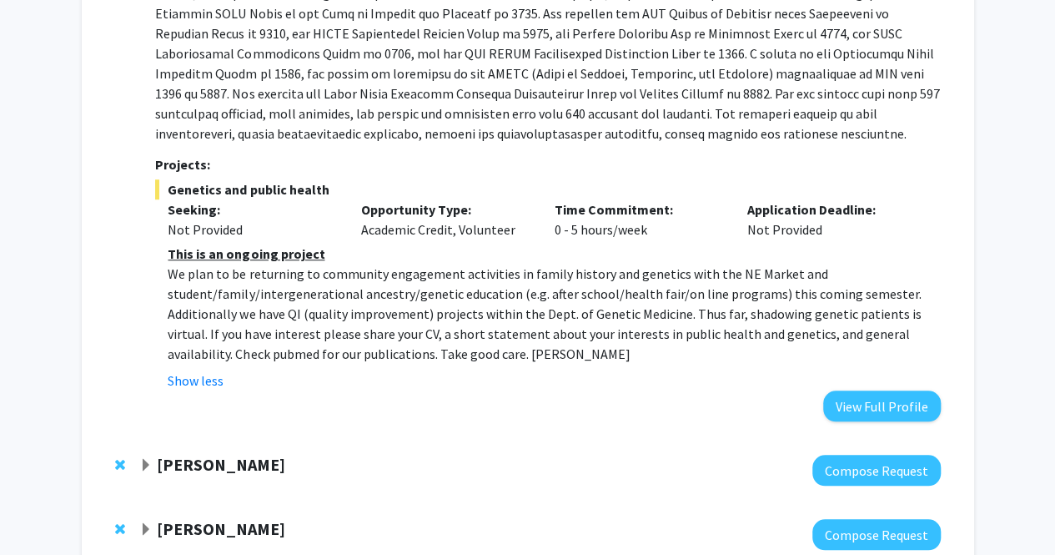
scroll to position [482, 0]
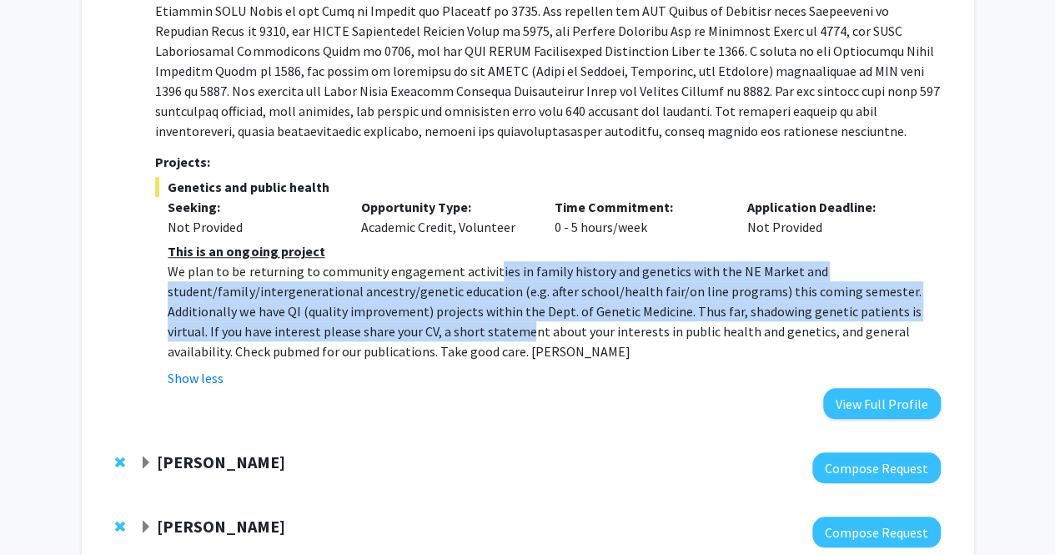
drag, startPoint x: 488, startPoint y: 271, endPoint x: 482, endPoint y: 338, distance: 67.0
click at [482, 338] on p "We plan to be returning to community engagement activities in family history an…" at bounding box center [554, 311] width 773 height 100
click at [481, 338] on p "We plan to be returning to community engagement activities in family history an…" at bounding box center [554, 311] width 773 height 100
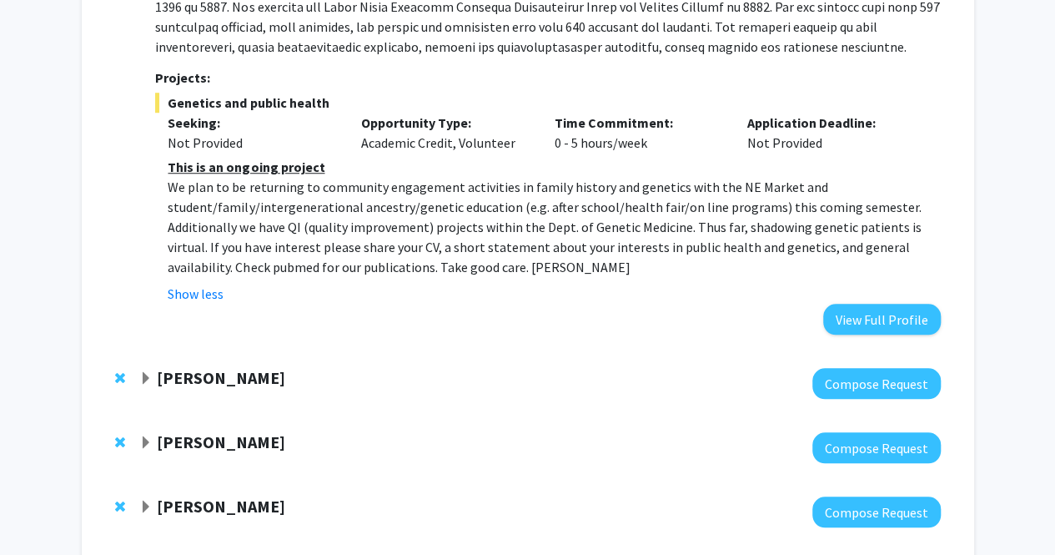
scroll to position [567, 0]
click at [330, 370] on div "[PERSON_NAME]" at bounding box center [319, 377] width 360 height 21
click at [239, 379] on strong "[PERSON_NAME]" at bounding box center [221, 376] width 128 height 21
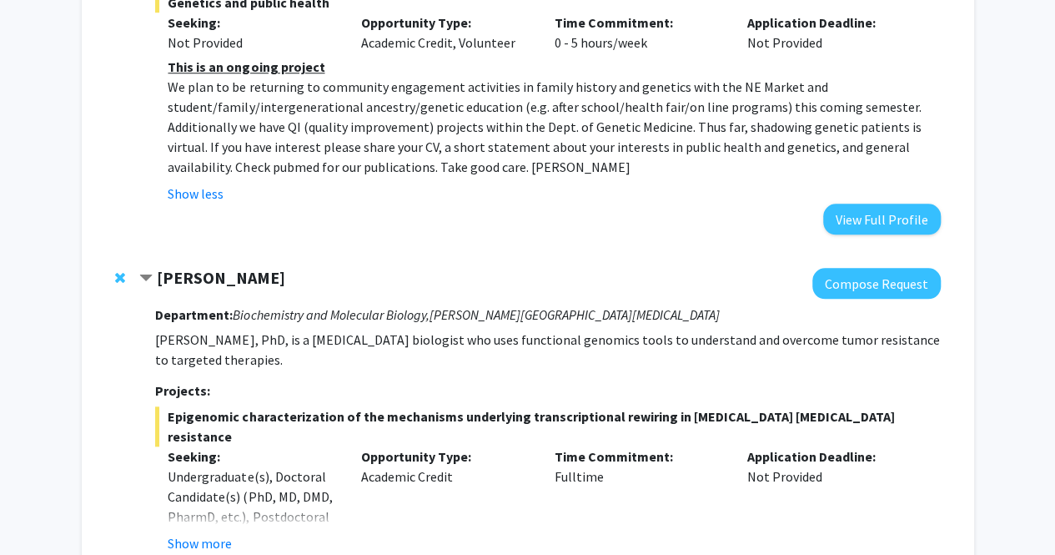
scroll to position [653, 0]
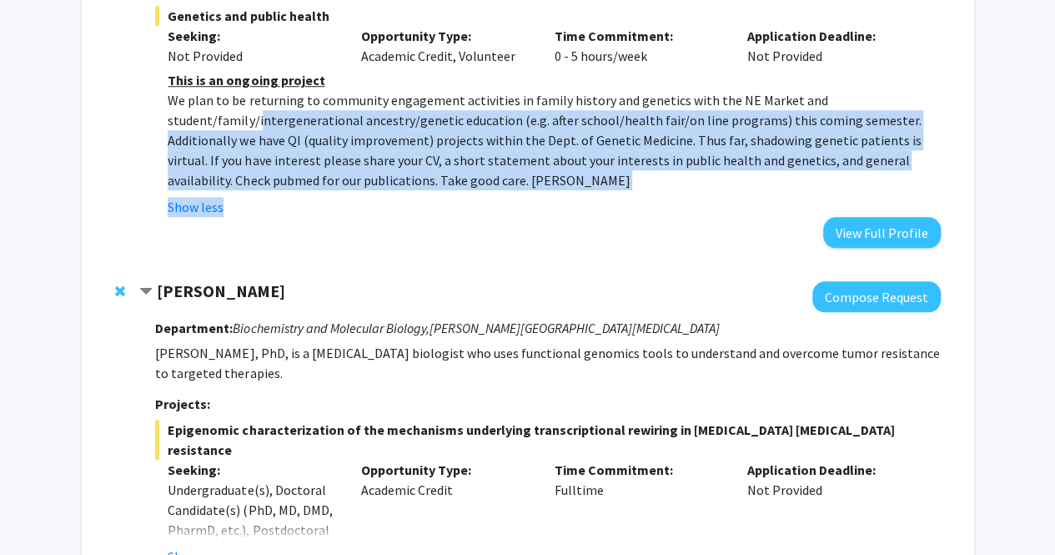
drag, startPoint x: 329, startPoint y: 89, endPoint x: 393, endPoint y: 209, distance: 136.2
click at [393, 209] on fg-read-more "This is an ongoing project We plan to be returning to community engagement acti…" at bounding box center [547, 143] width 785 height 147
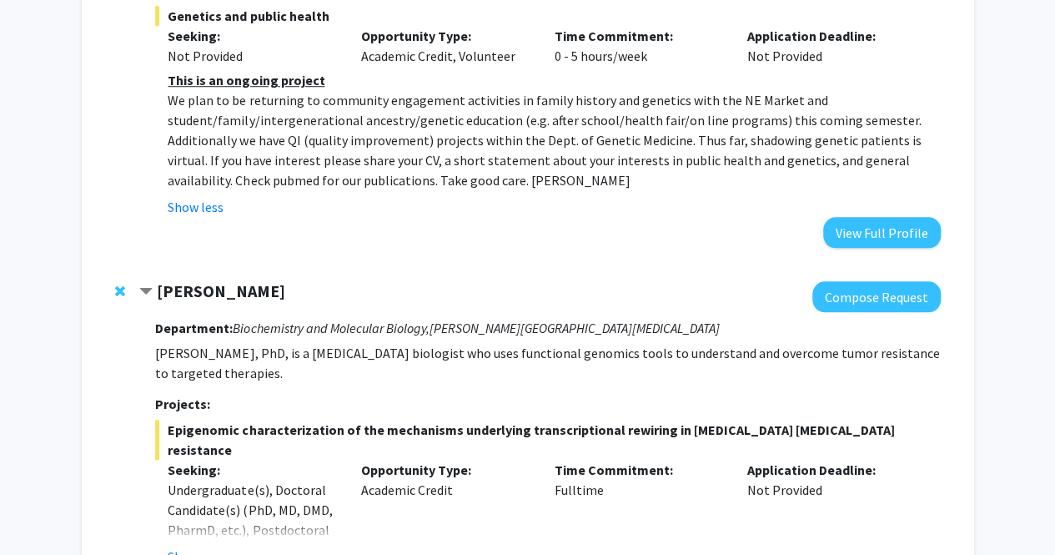
click at [391, 195] on fg-read-more "This is an ongoing project We plan to be returning to community engagement acti…" at bounding box center [547, 143] width 785 height 147
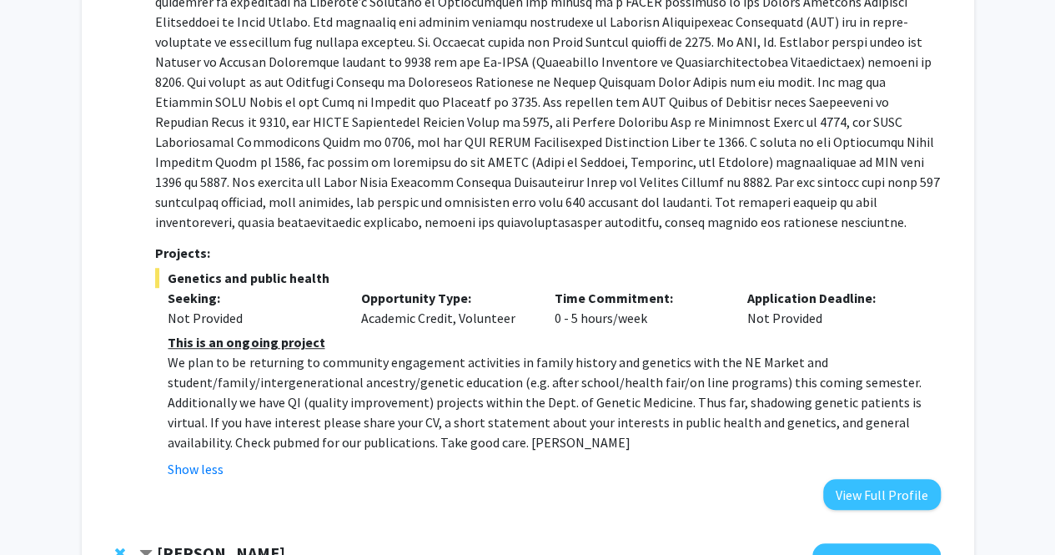
scroll to position [392, 0]
click at [687, 436] on p "We plan to be returning to community engagement activities in family history an…" at bounding box center [554, 401] width 773 height 100
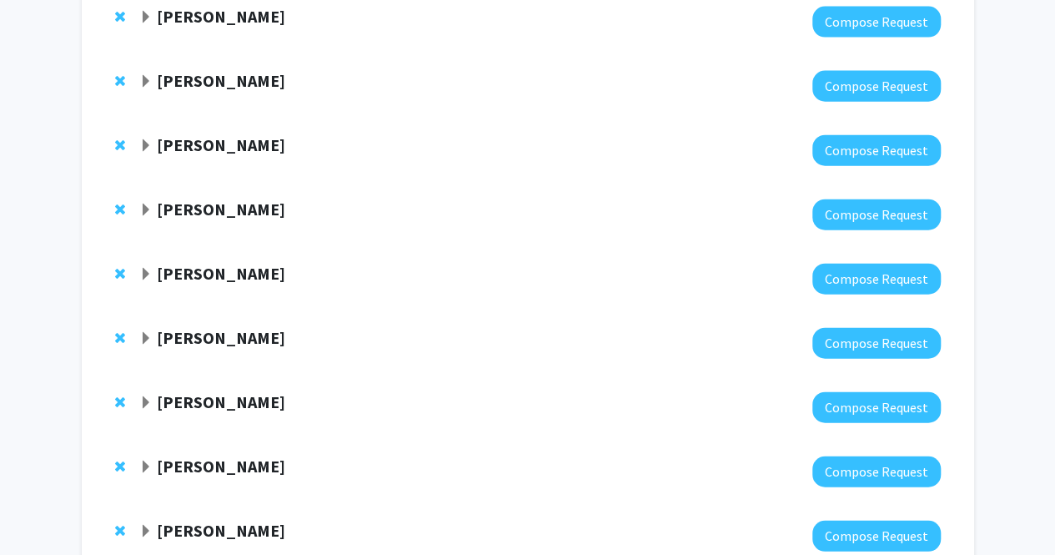
scroll to position [2036, 0]
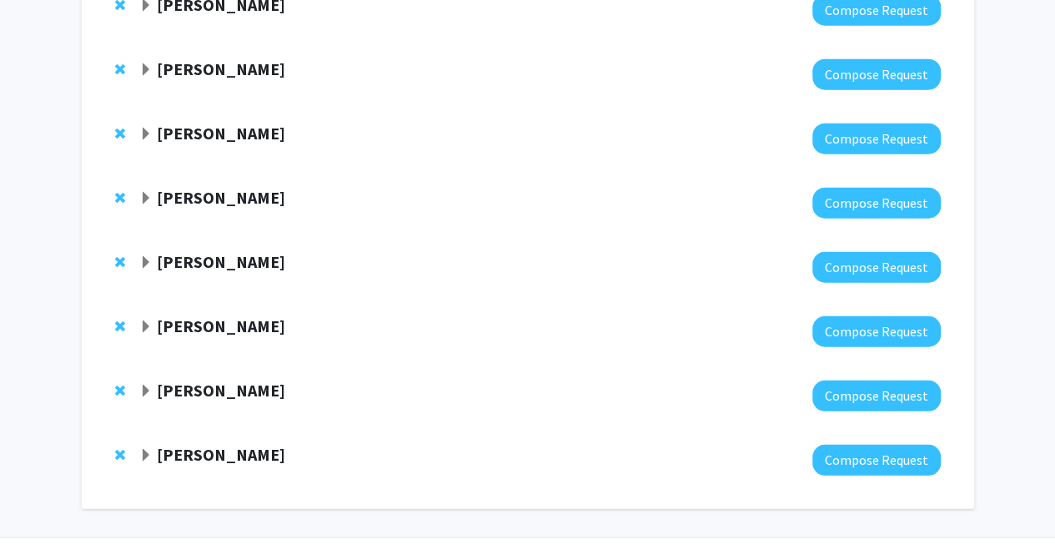
click at [342, 445] on div "[PERSON_NAME]" at bounding box center [319, 455] width 360 height 21
click at [213, 444] on strong "[PERSON_NAME]" at bounding box center [221, 454] width 128 height 21
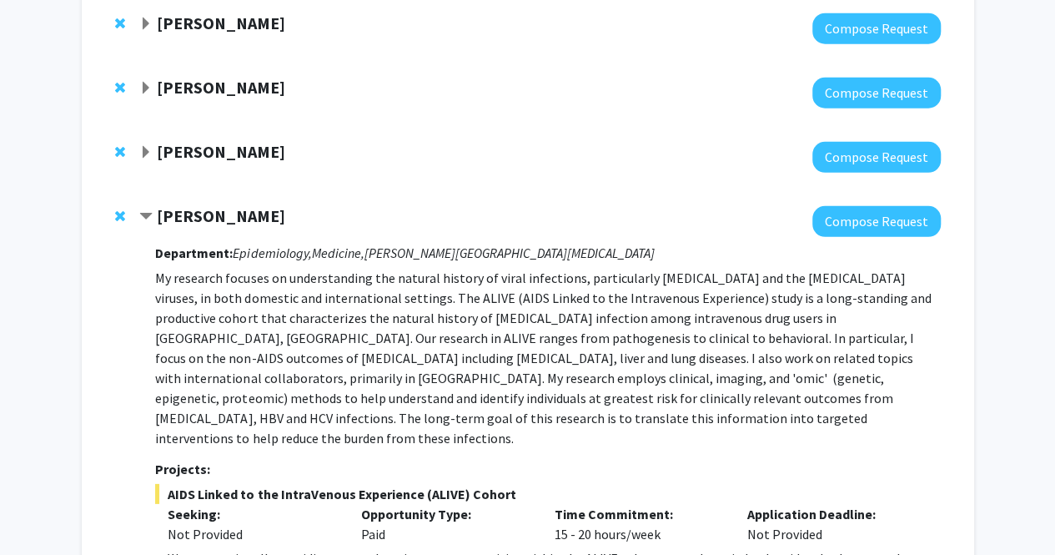
scroll to position [2485, 0]
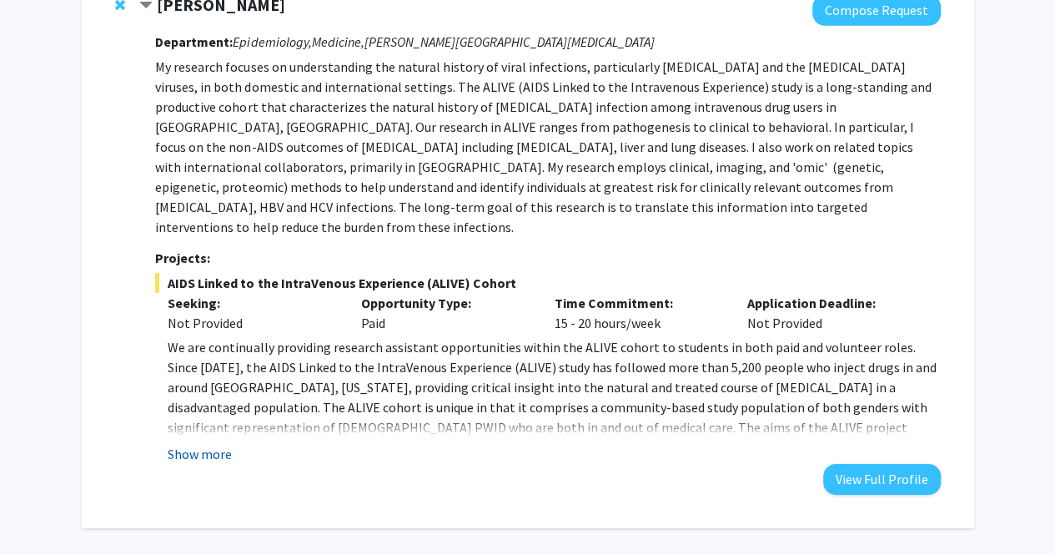
click at [212, 444] on button "Show more" at bounding box center [200, 454] width 64 height 20
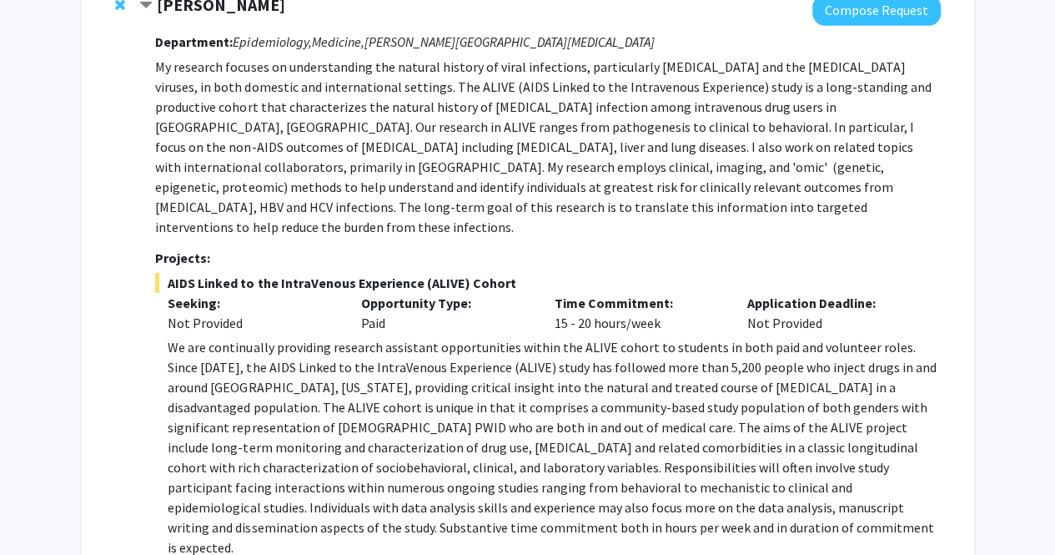
click at [212, 399] on p "We are continually providing research assistant opportunities within the ALIVE …" at bounding box center [554, 447] width 773 height 220
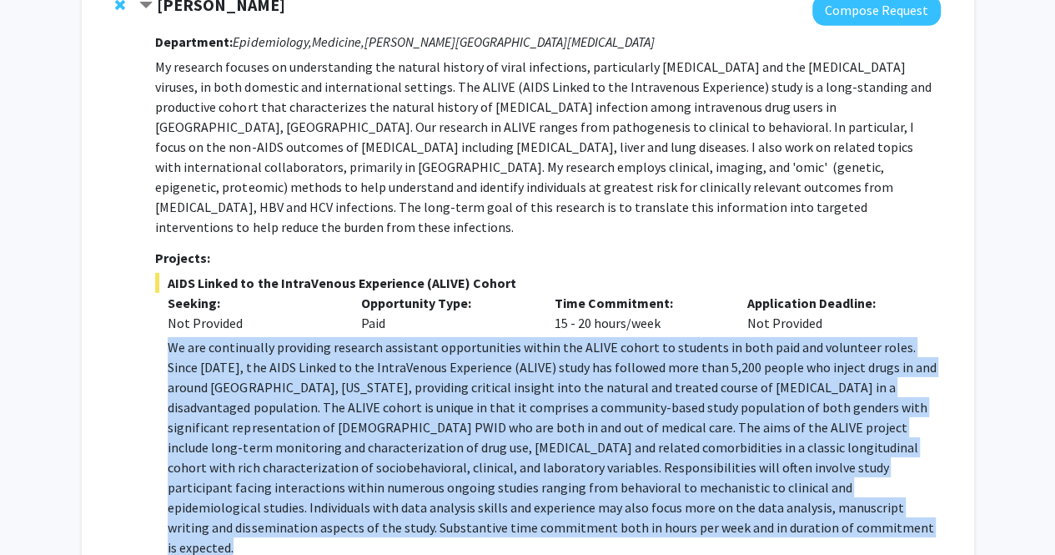
click at [212, 399] on p "We are continually providing research assistant opportunities within the ALIVE …" at bounding box center [554, 447] width 773 height 220
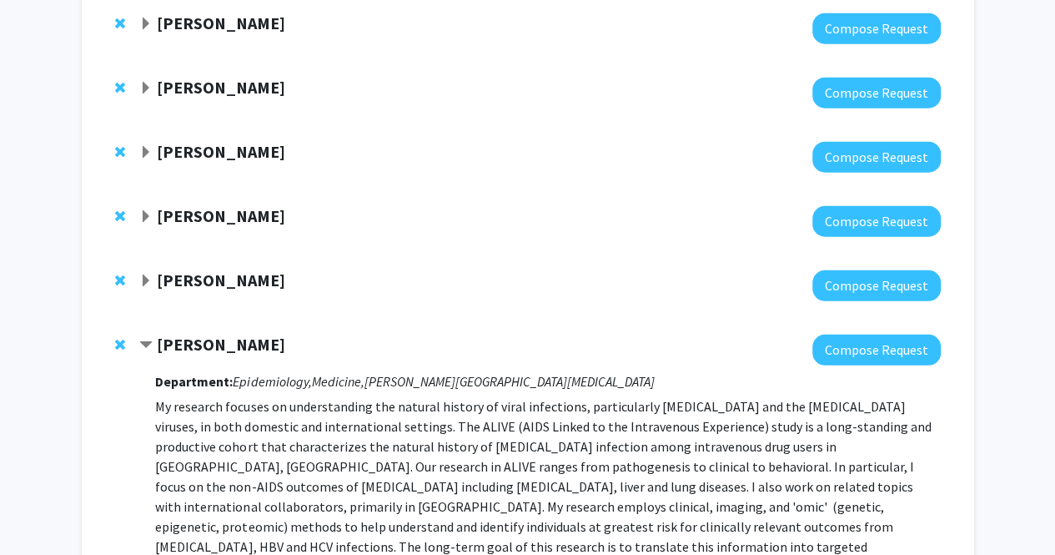
scroll to position [2142, 0]
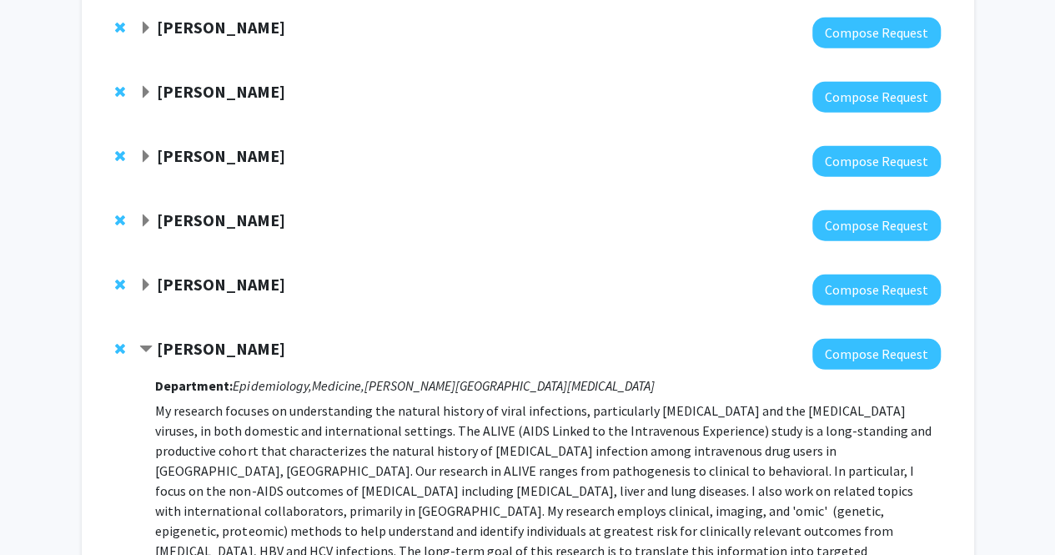
click at [219, 274] on strong "[PERSON_NAME]" at bounding box center [221, 284] width 128 height 21
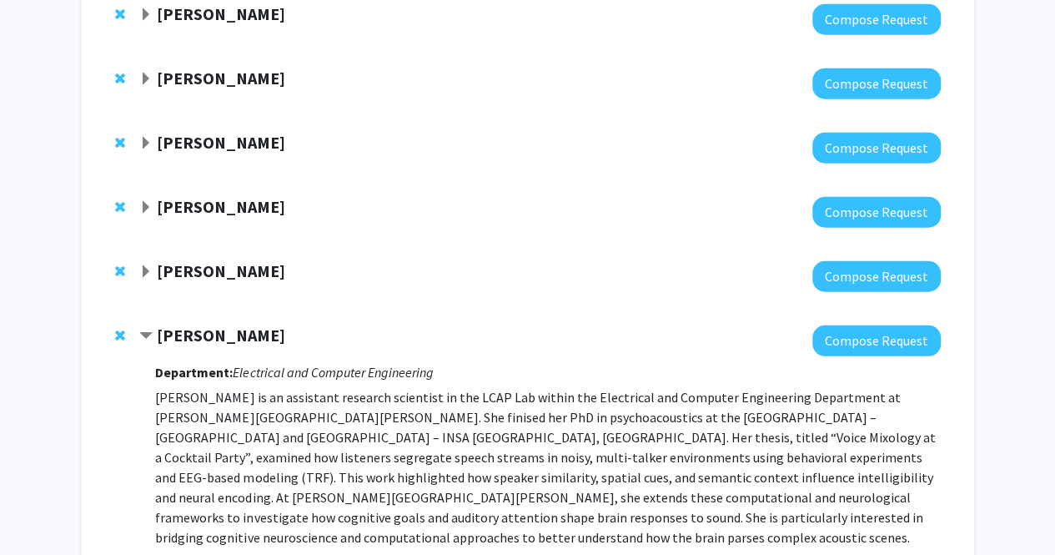
scroll to position [2090, 0]
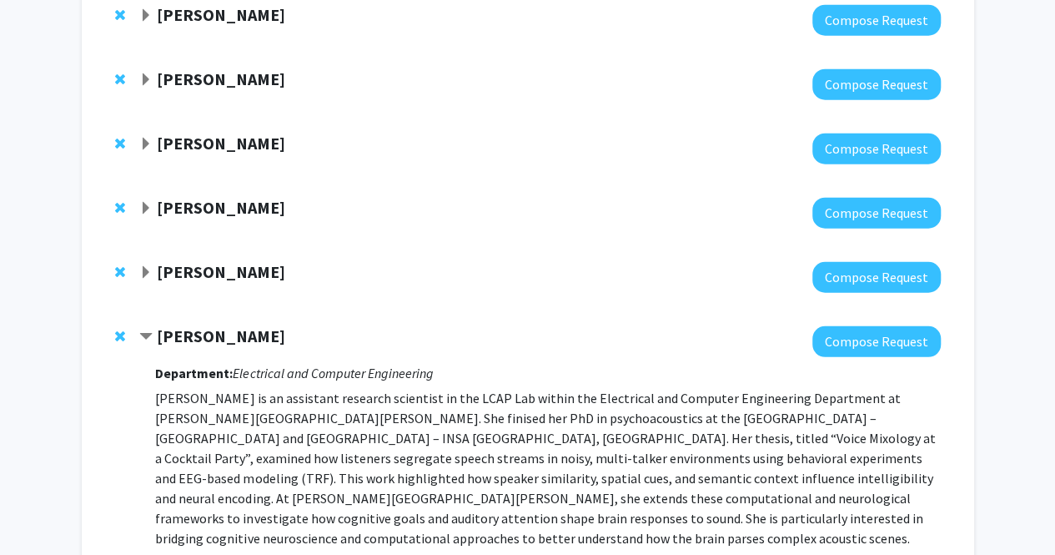
click at [217, 261] on strong "[PERSON_NAME]" at bounding box center [221, 271] width 128 height 21
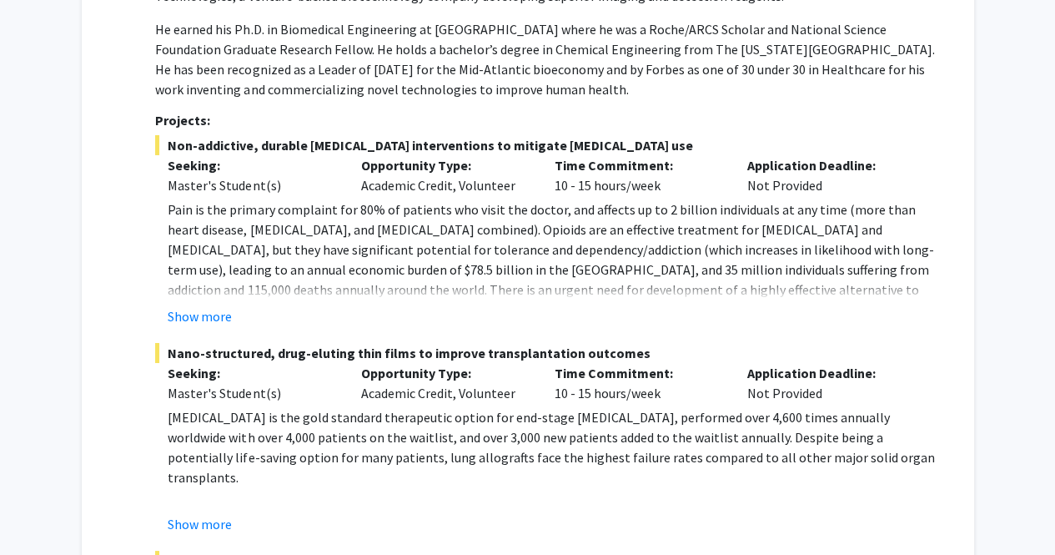
scroll to position [2862, 0]
click at [189, 305] on button "Show more" at bounding box center [200, 315] width 64 height 20
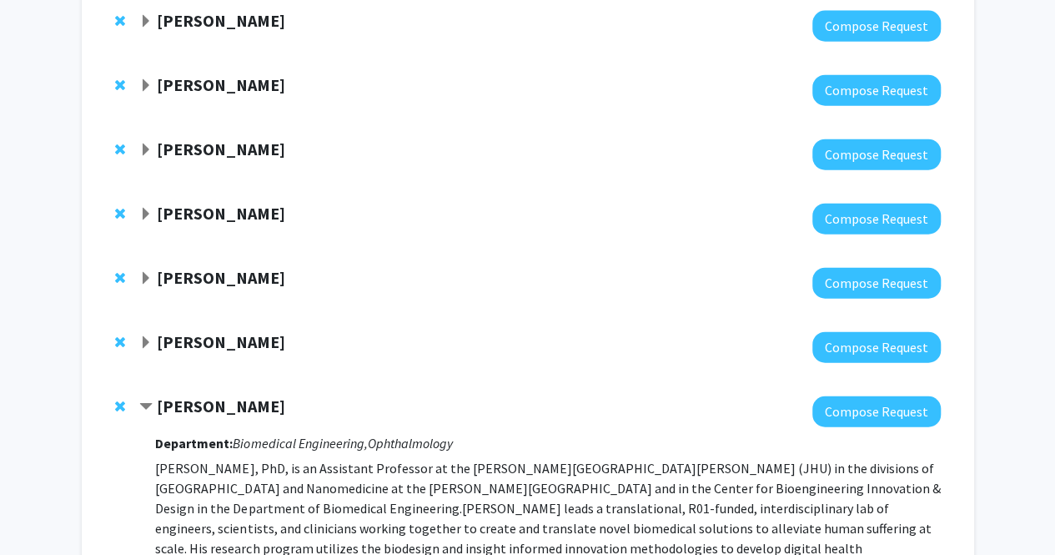
scroll to position [1955, 0]
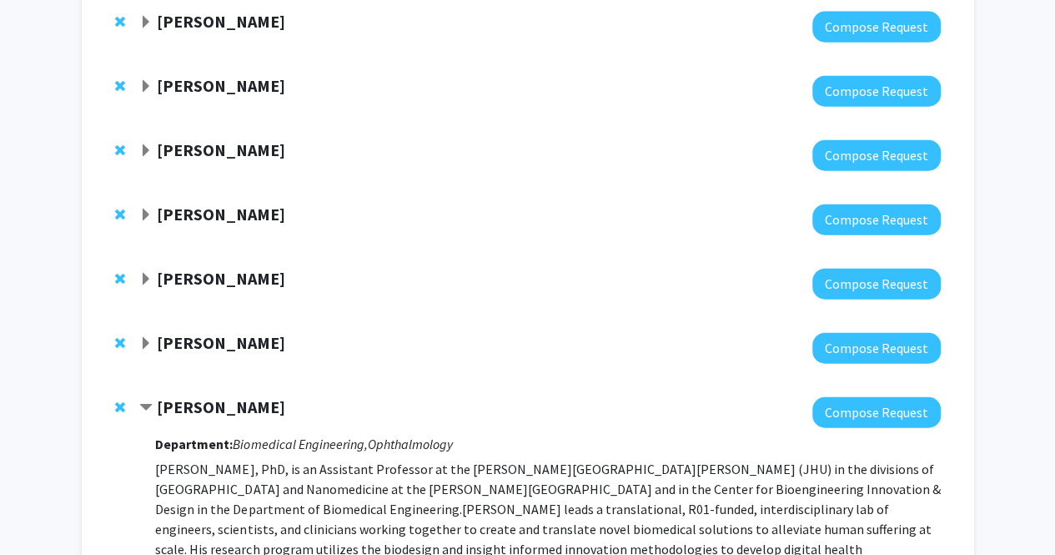
click at [137, 316] on div "[PERSON_NAME] Compose Request" at bounding box center [527, 348] width 859 height 64
click at [158, 332] on strong "[PERSON_NAME]" at bounding box center [221, 342] width 128 height 21
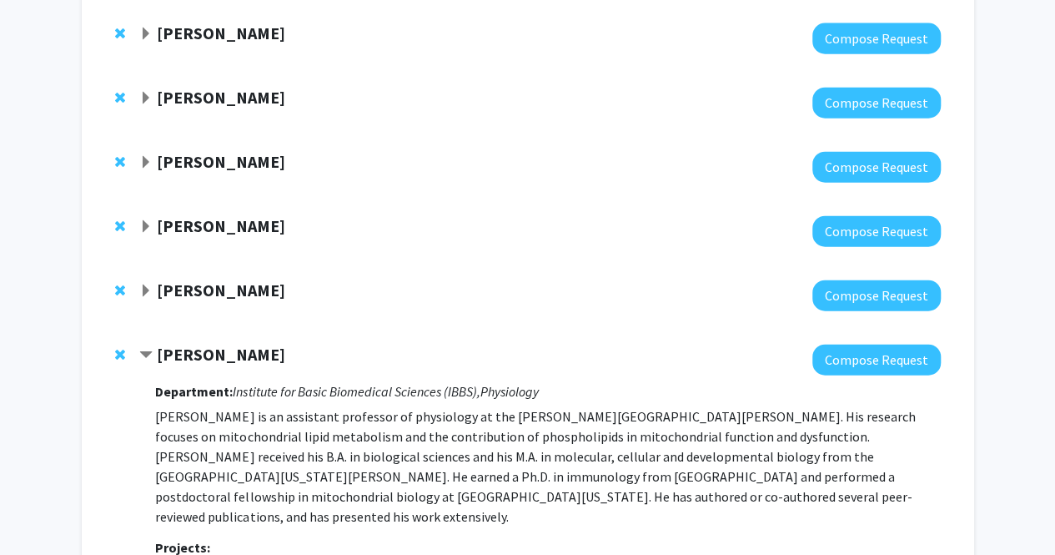
scroll to position [1934, 0]
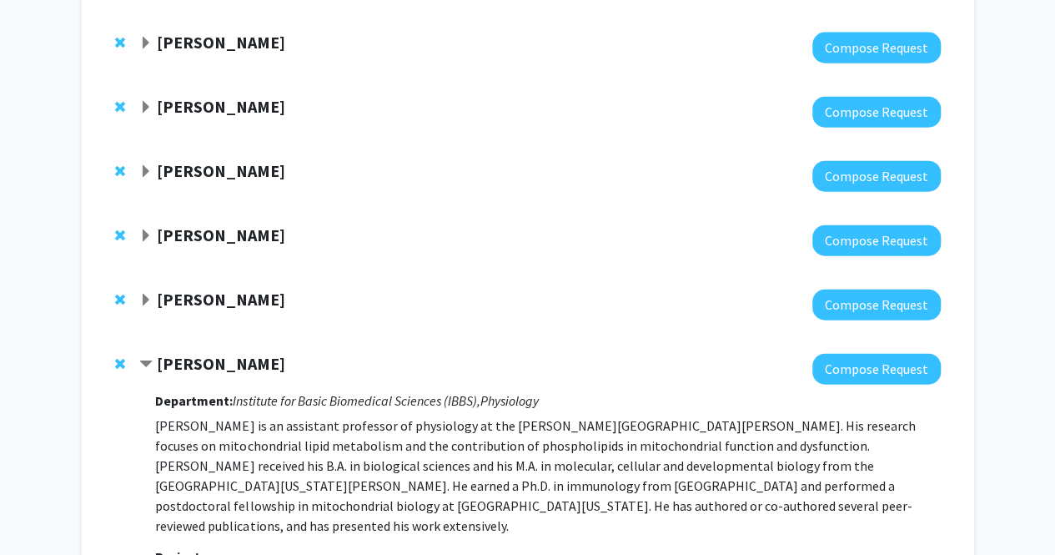
click at [182, 289] on strong "[PERSON_NAME]" at bounding box center [221, 299] width 128 height 21
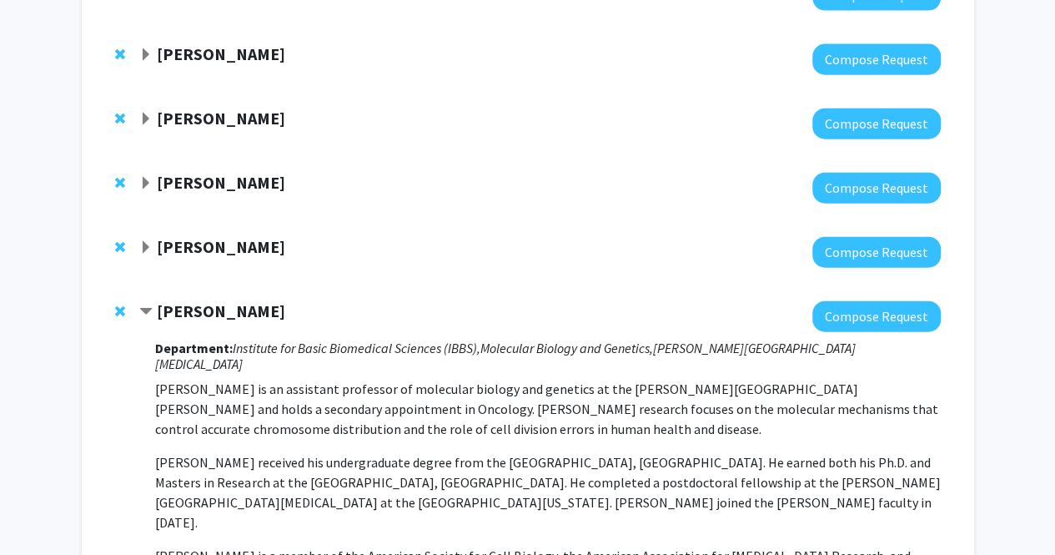
scroll to position [1918, 0]
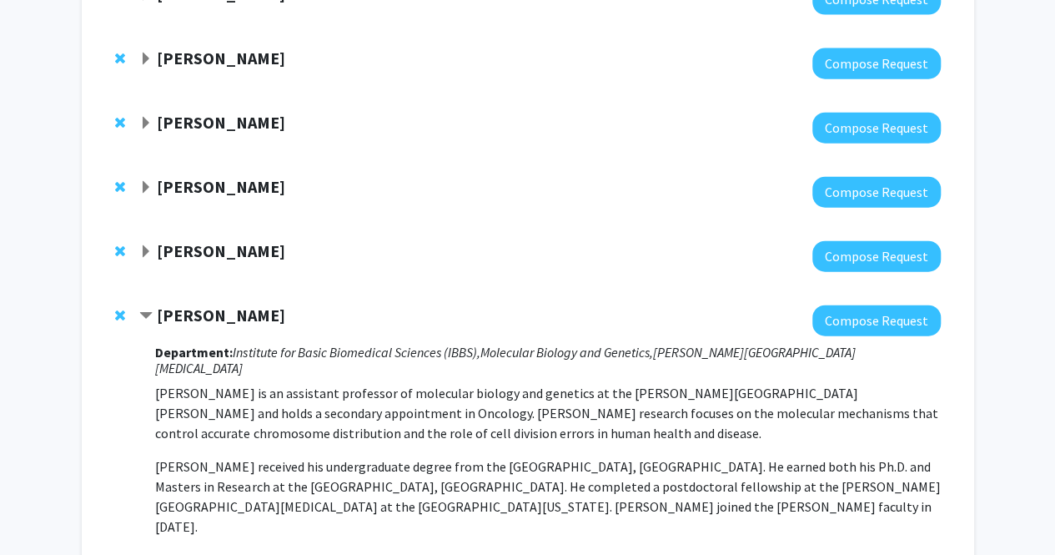
click at [210, 240] on strong "[PERSON_NAME]" at bounding box center [221, 250] width 128 height 21
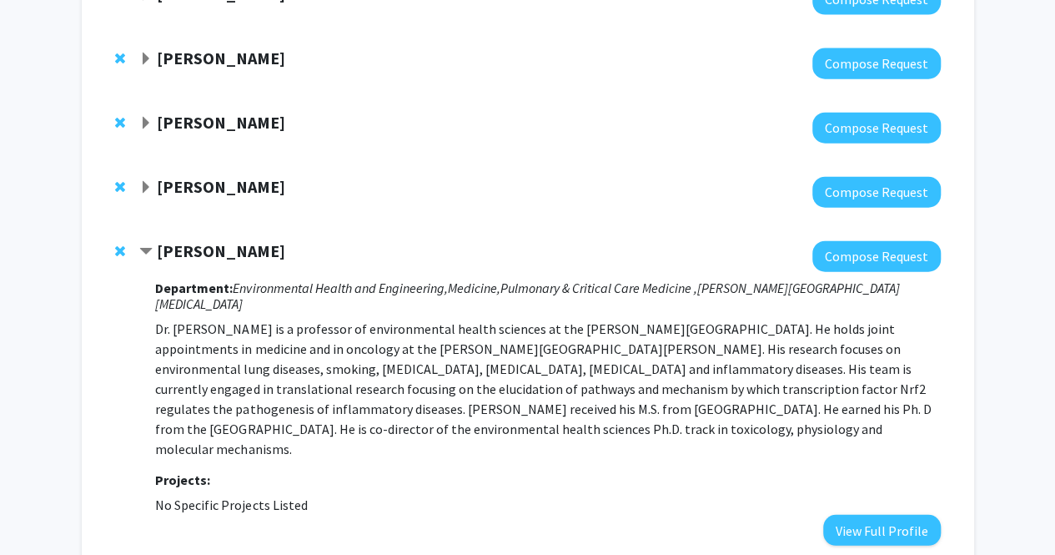
click at [228, 176] on strong "[PERSON_NAME]" at bounding box center [221, 186] width 128 height 21
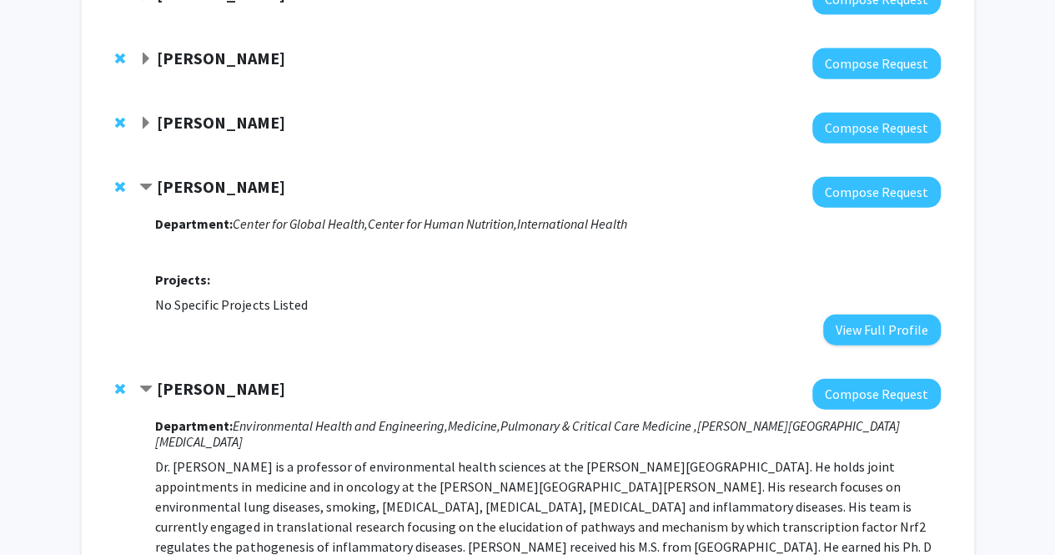
click at [230, 112] on strong "[PERSON_NAME]" at bounding box center [221, 122] width 128 height 21
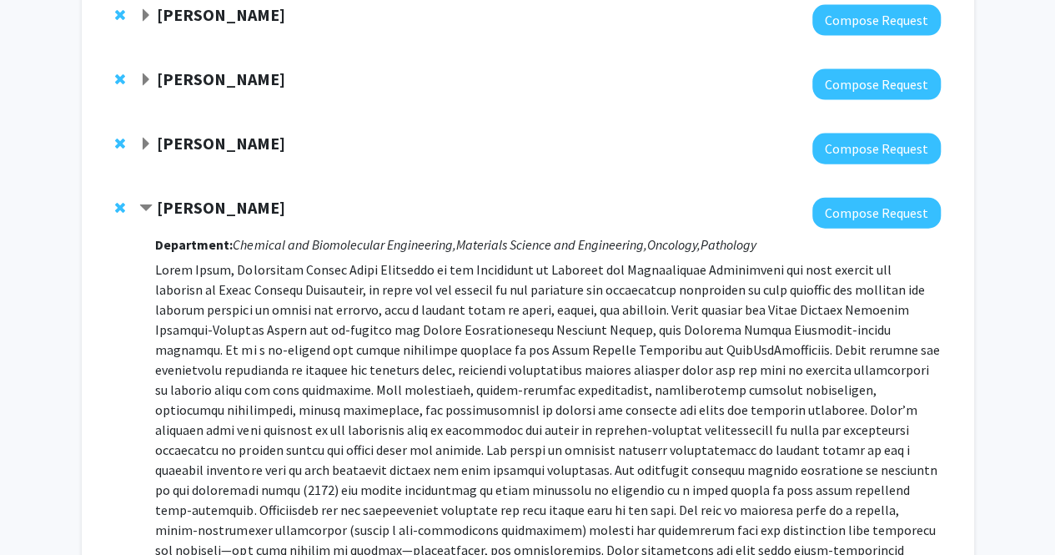
scroll to position [1830, 0]
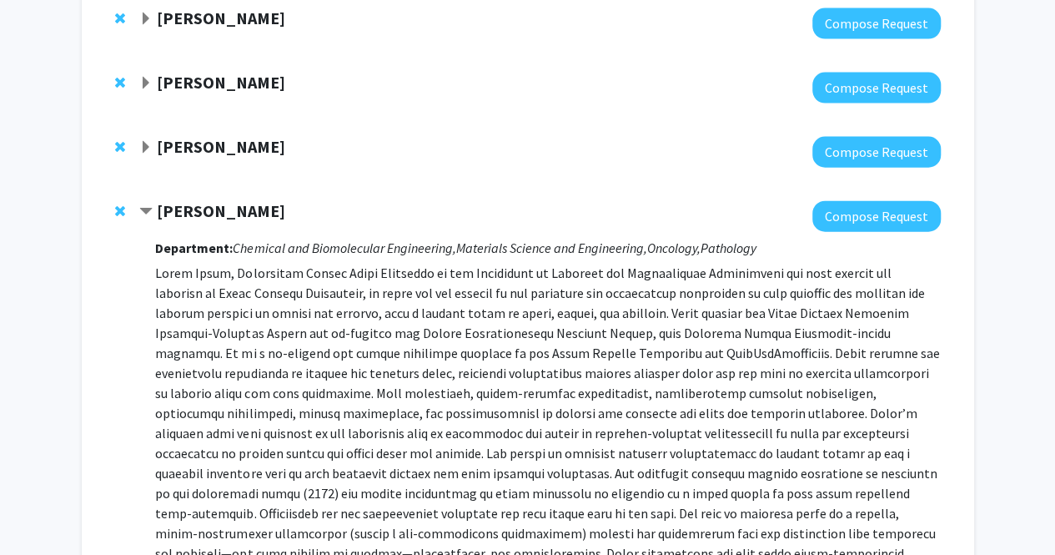
click at [190, 136] on strong "[PERSON_NAME]" at bounding box center [221, 146] width 128 height 21
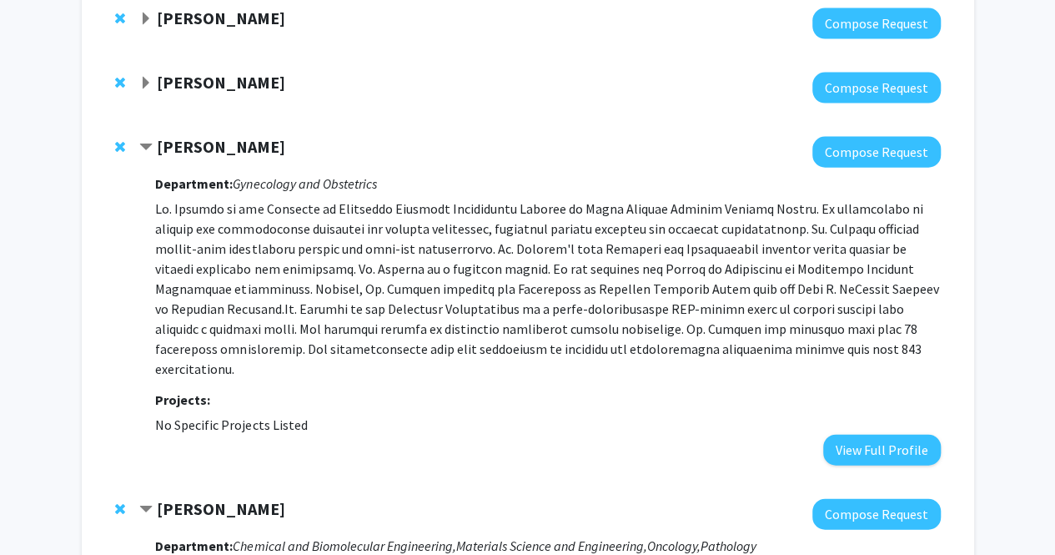
click at [204, 73] on div at bounding box center [539, 88] width 801 height 31
click at [212, 72] on strong "[PERSON_NAME]" at bounding box center [221, 82] width 128 height 21
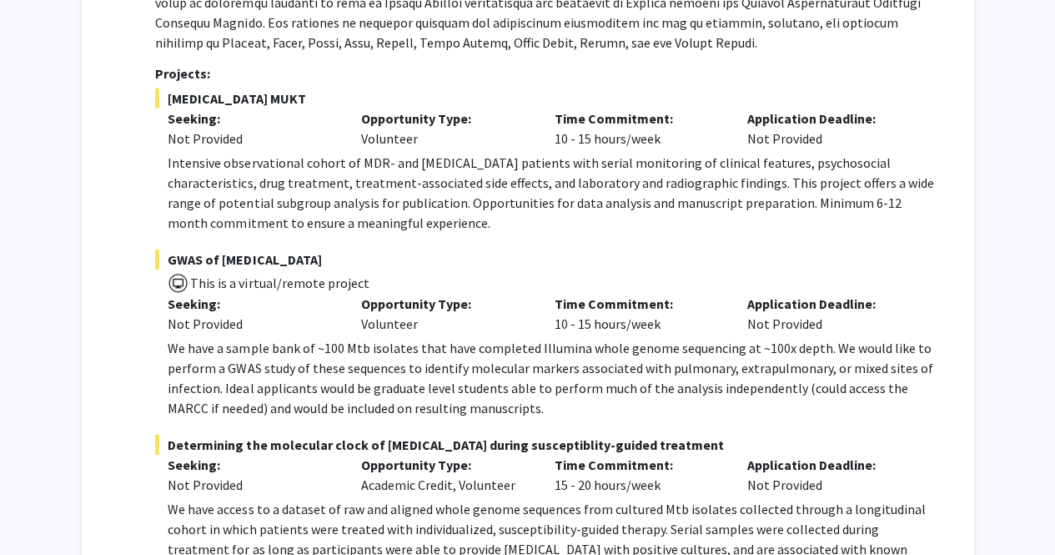
scroll to position [2153, 0]
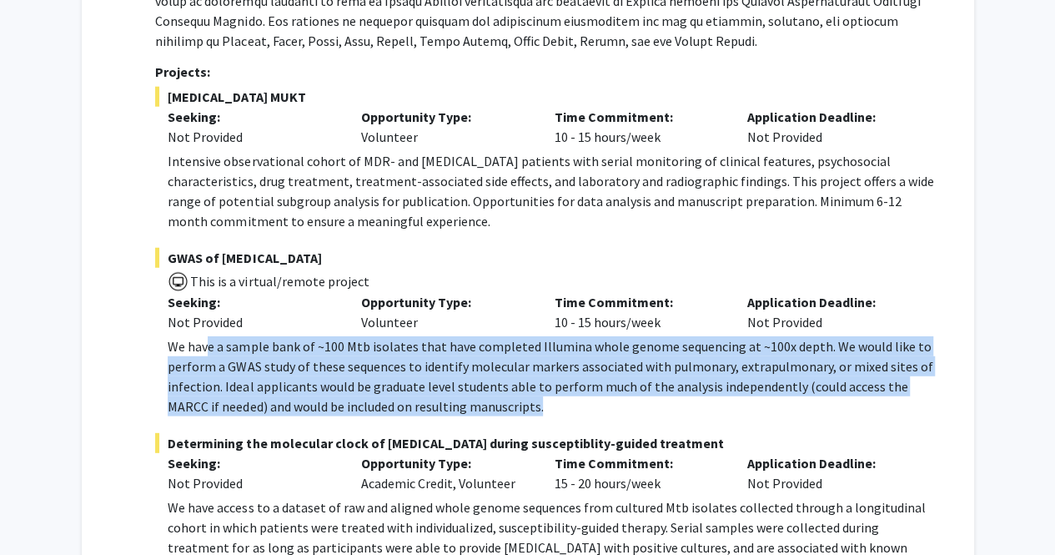
drag, startPoint x: 209, startPoint y: 307, endPoint x: 536, endPoint y: 356, distance: 330.7
click at [536, 356] on p "We have a sample bank of ~100 Mtb isolates that have completed Illumina whole g…" at bounding box center [554, 376] width 773 height 80
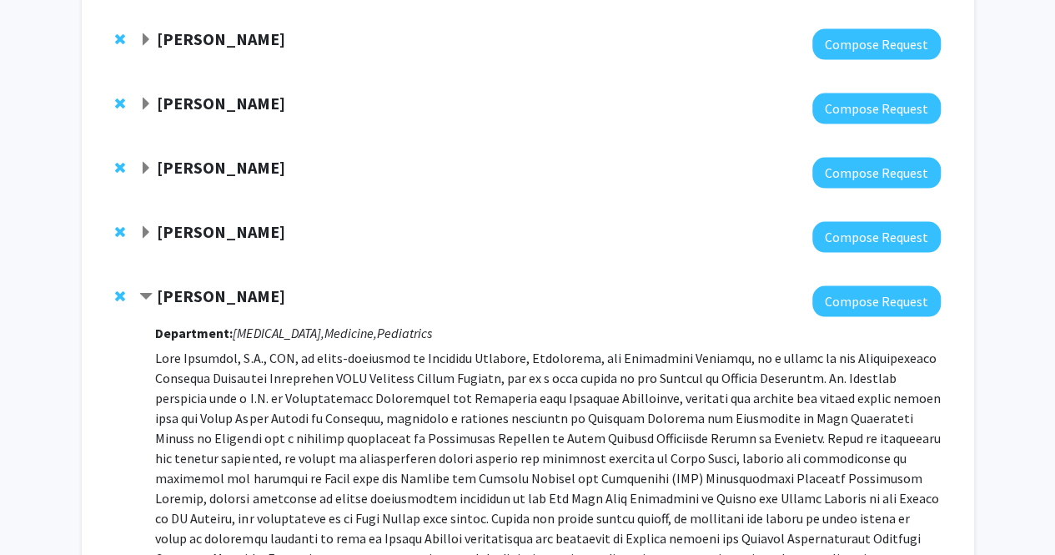
scroll to position [1613, 0]
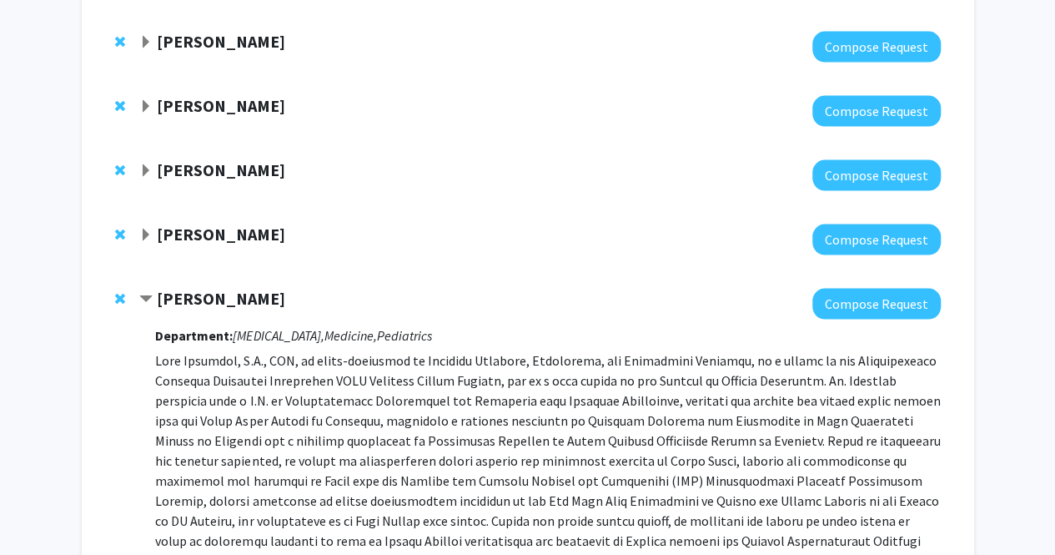
click at [385, 224] on div "[PERSON_NAME]" at bounding box center [319, 234] width 360 height 21
click at [255, 224] on div "[PERSON_NAME]" at bounding box center [319, 234] width 360 height 21
click at [194, 224] on strong "[PERSON_NAME]" at bounding box center [221, 234] width 128 height 21
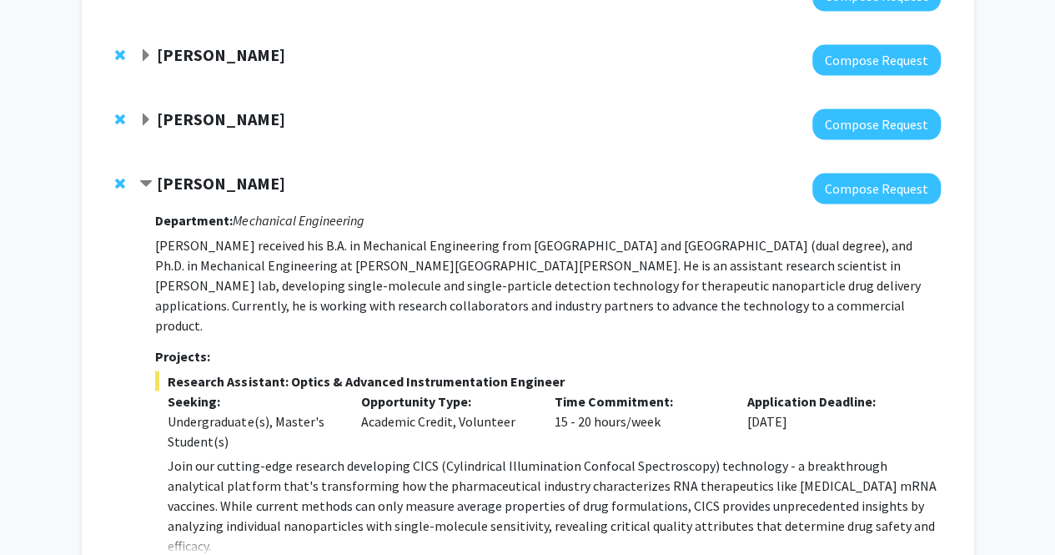
scroll to position [1482, 0]
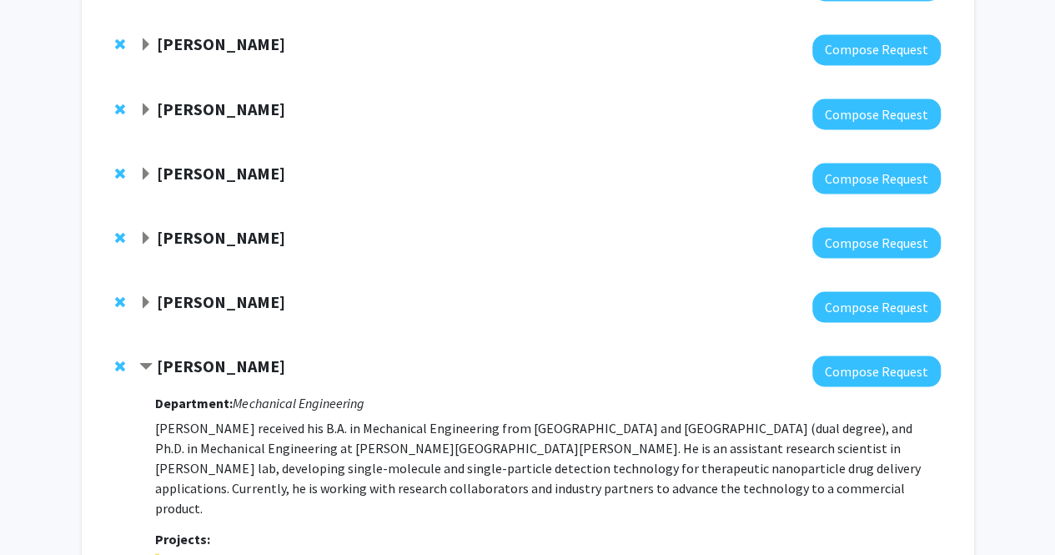
click at [163, 291] on div at bounding box center [539, 306] width 801 height 31
click at [170, 290] on strong "[PERSON_NAME]" at bounding box center [221, 300] width 128 height 21
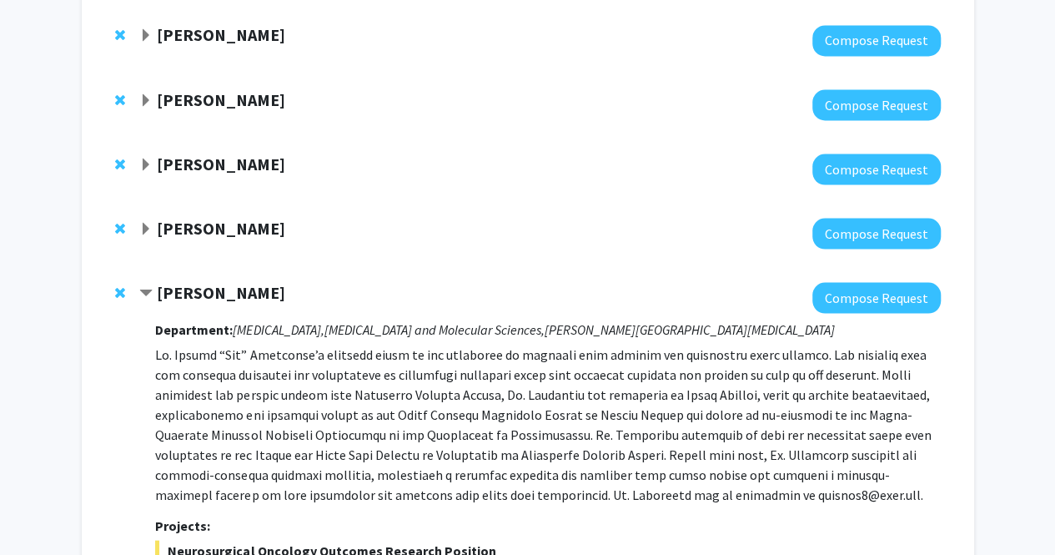
scroll to position [1487, 0]
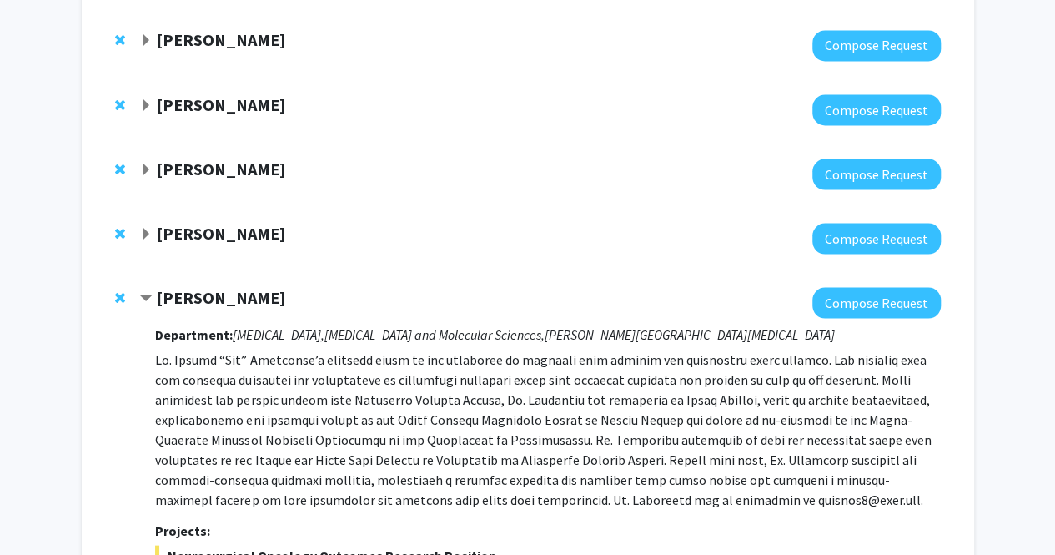
click at [179, 222] on strong "[PERSON_NAME]" at bounding box center [221, 232] width 128 height 21
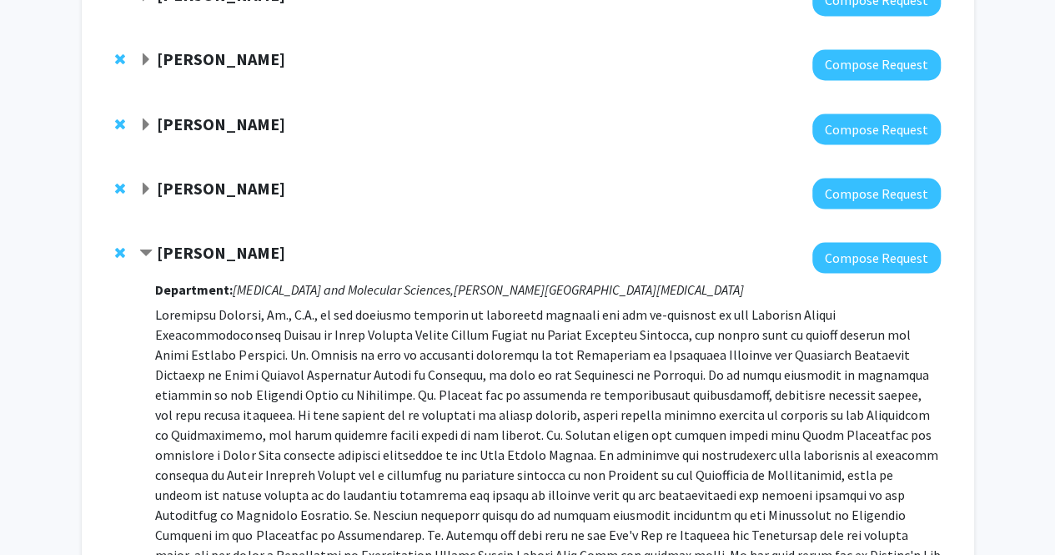
scroll to position [1467, 0]
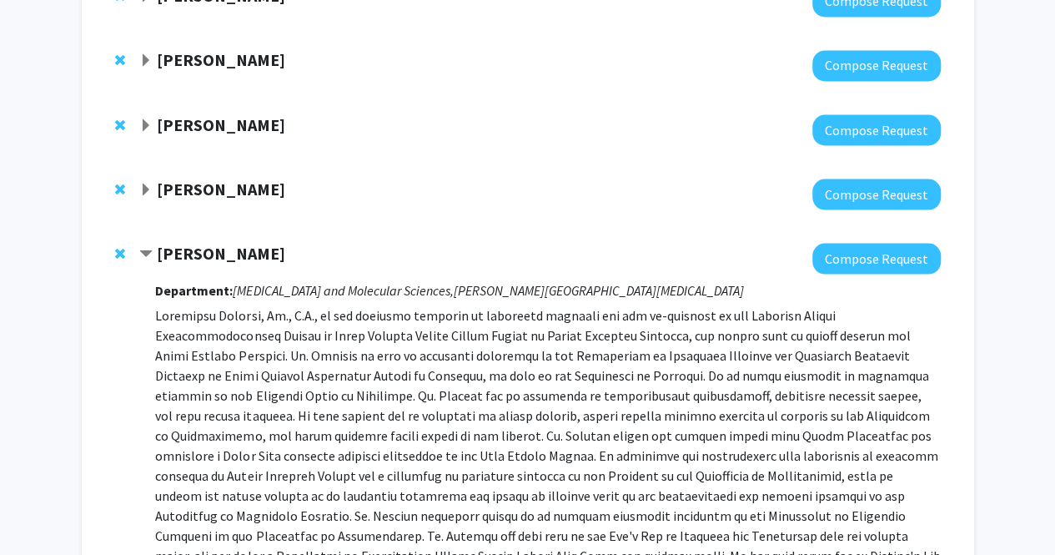
click at [239, 178] on strong "[PERSON_NAME]" at bounding box center [221, 188] width 128 height 21
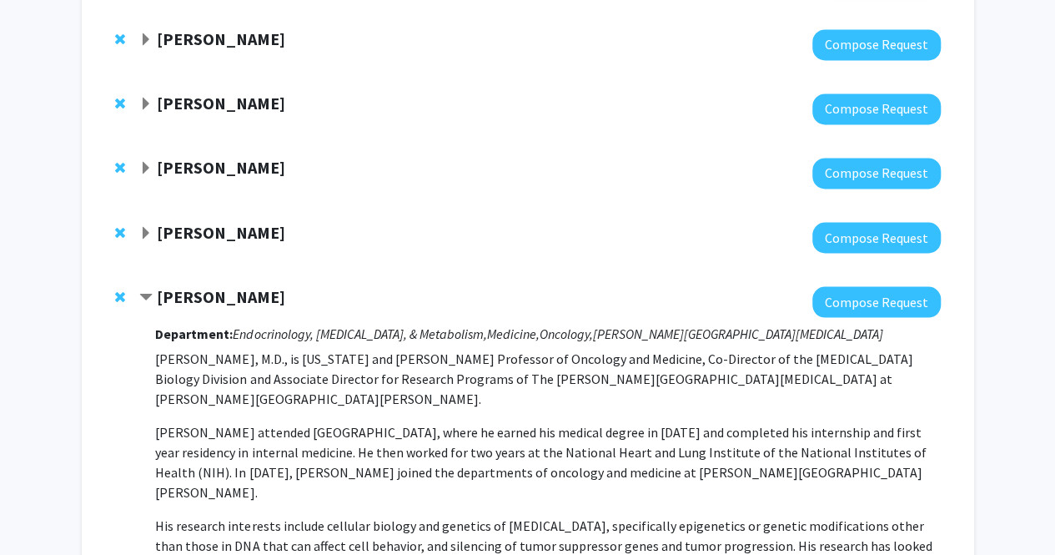
scroll to position [1358, 0]
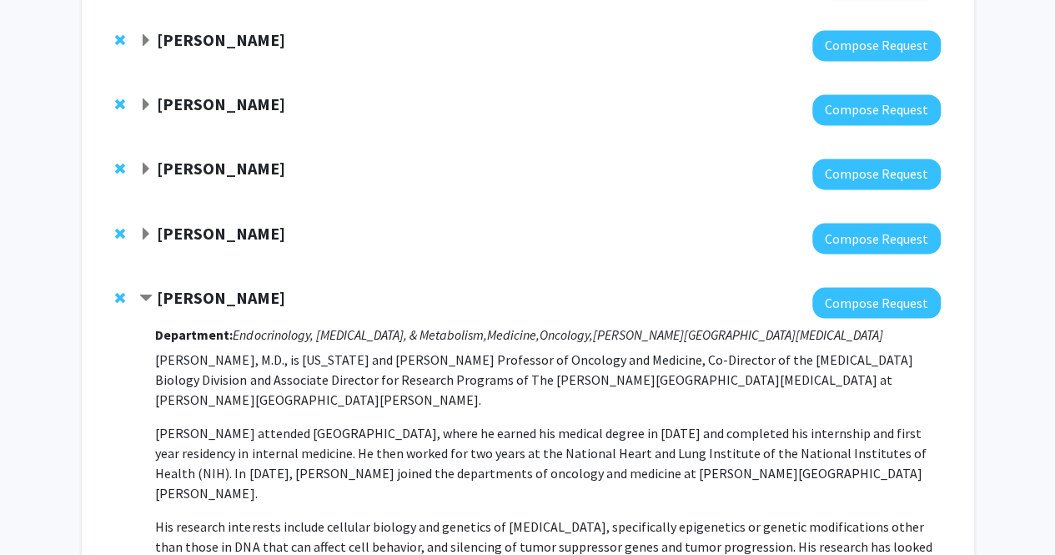
click at [182, 222] on strong "[PERSON_NAME]" at bounding box center [221, 232] width 128 height 21
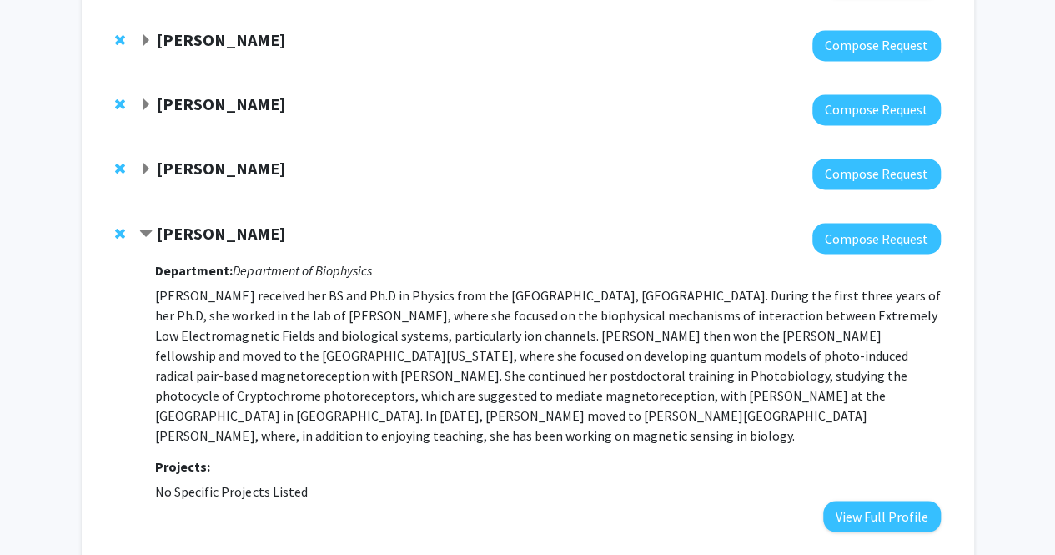
click at [174, 158] on strong "[PERSON_NAME]" at bounding box center [221, 168] width 128 height 21
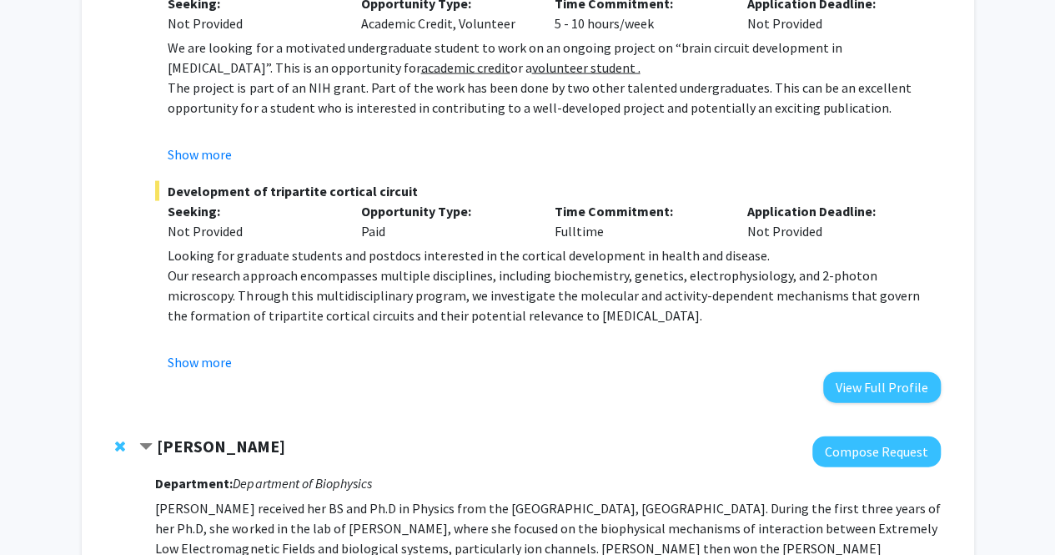
scroll to position [1310, 0]
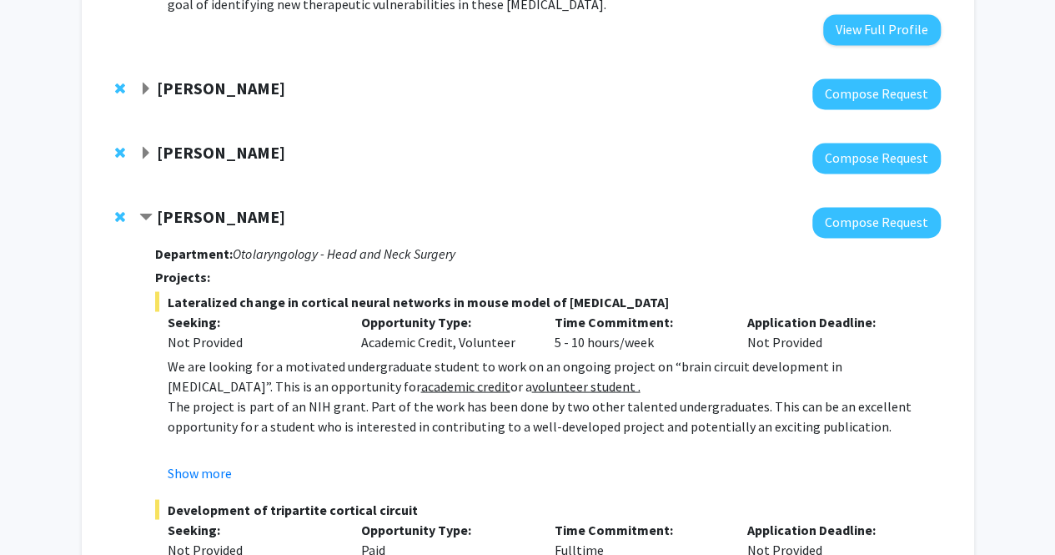
click at [168, 126] on div "[PERSON_NAME] Compose Request" at bounding box center [527, 158] width 859 height 64
click at [174, 142] on strong "[PERSON_NAME]" at bounding box center [221, 152] width 128 height 21
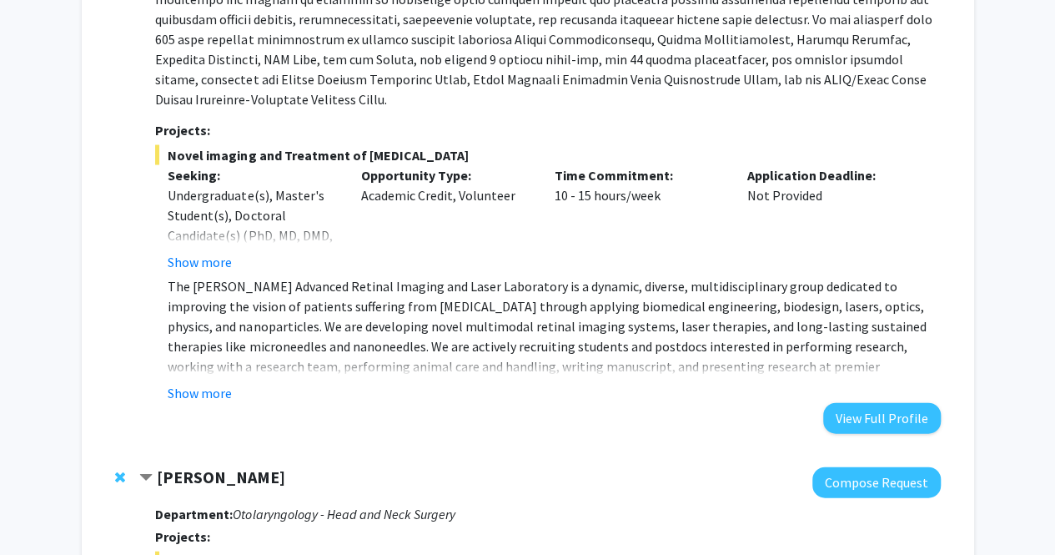
scroll to position [1586, 0]
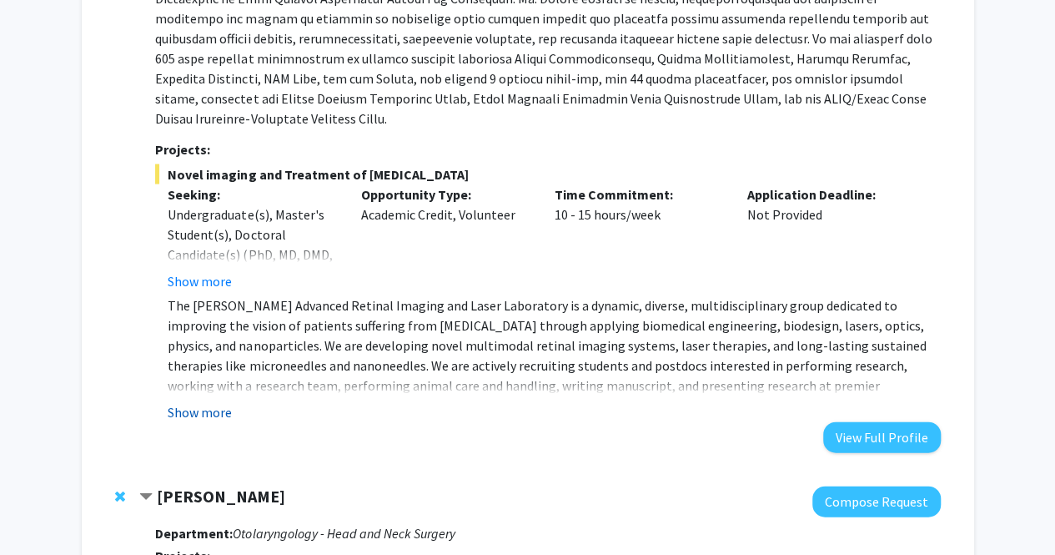
click at [194, 402] on button "Show more" at bounding box center [200, 412] width 64 height 20
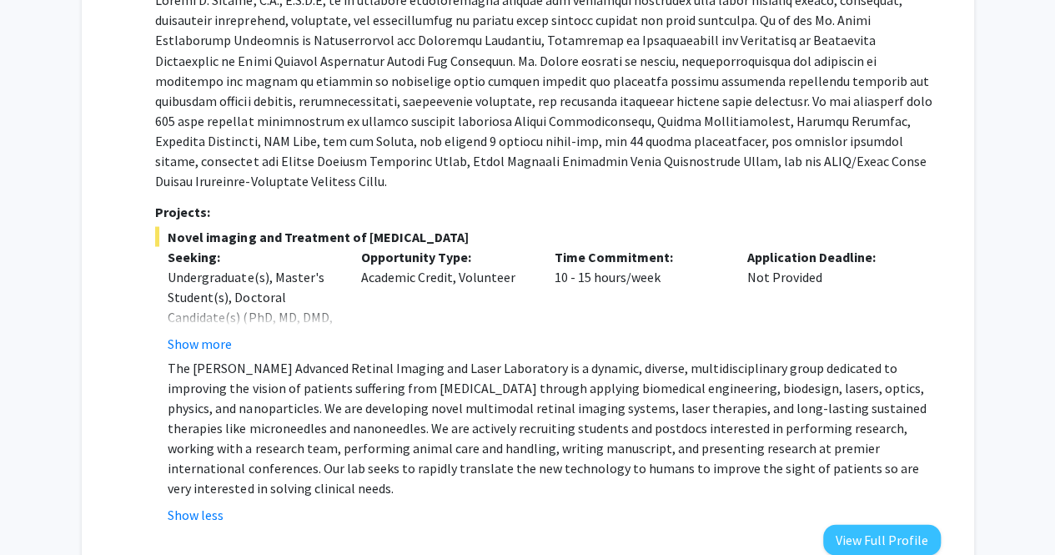
scroll to position [1518, 0]
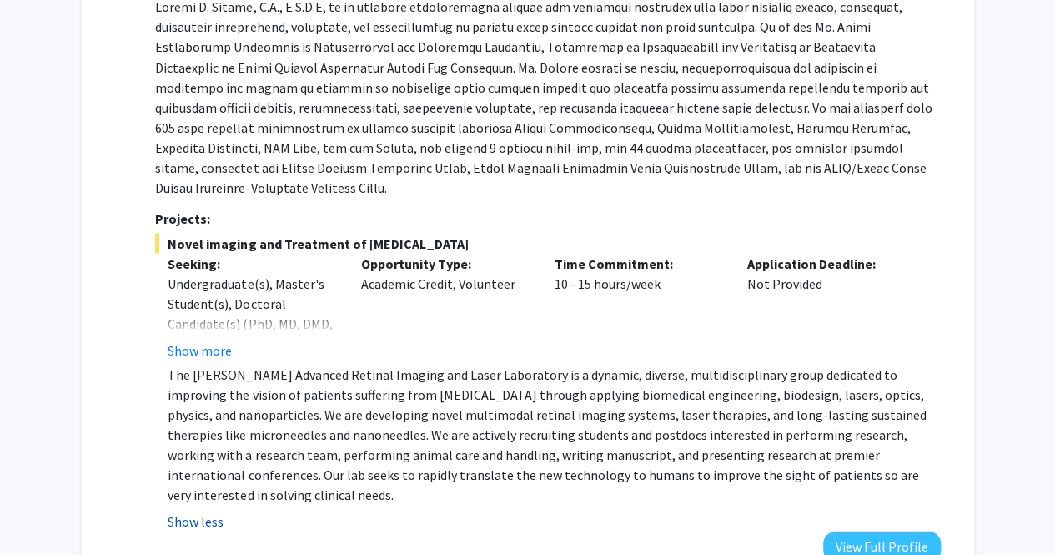
click at [195, 511] on button "Show less" at bounding box center [196, 521] width 56 height 20
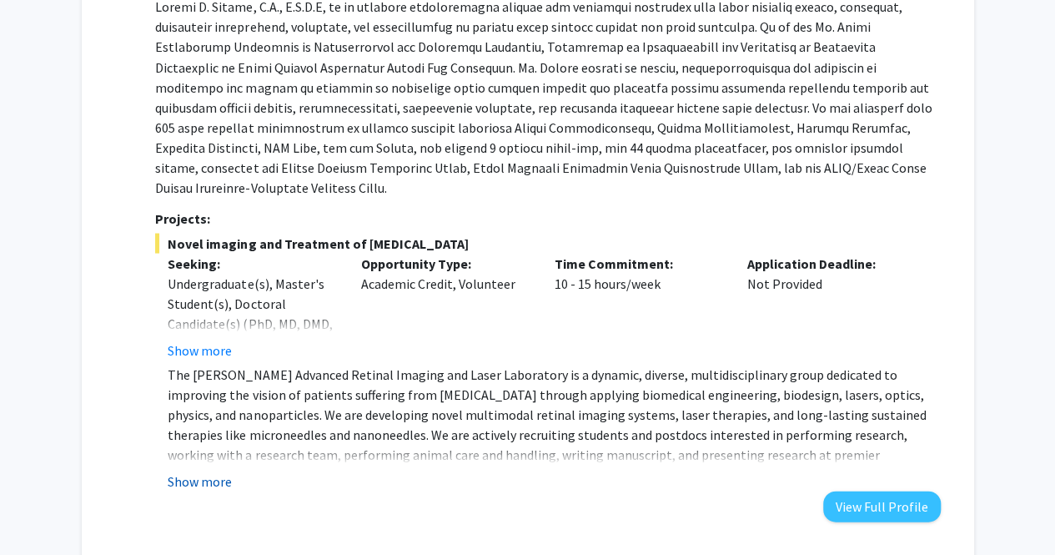
click at [197, 471] on button "Show more" at bounding box center [200, 481] width 64 height 20
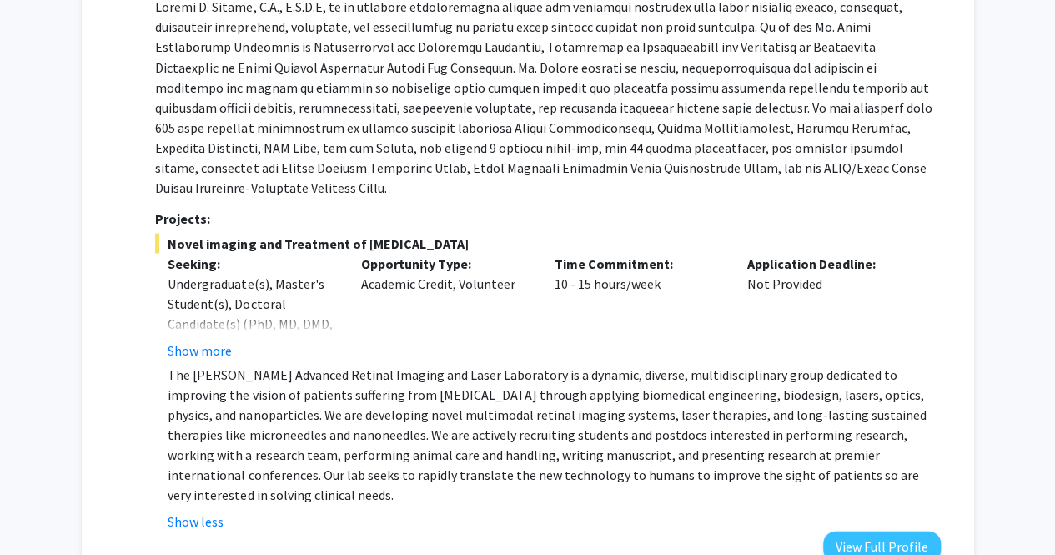
click at [209, 301] on div "Novel imaging and Treatment of [MEDICAL_DATA] Seeking: Undergraduate(s), Master…" at bounding box center [547, 382] width 785 height 298
click at [211, 340] on button "Show more" at bounding box center [200, 350] width 64 height 20
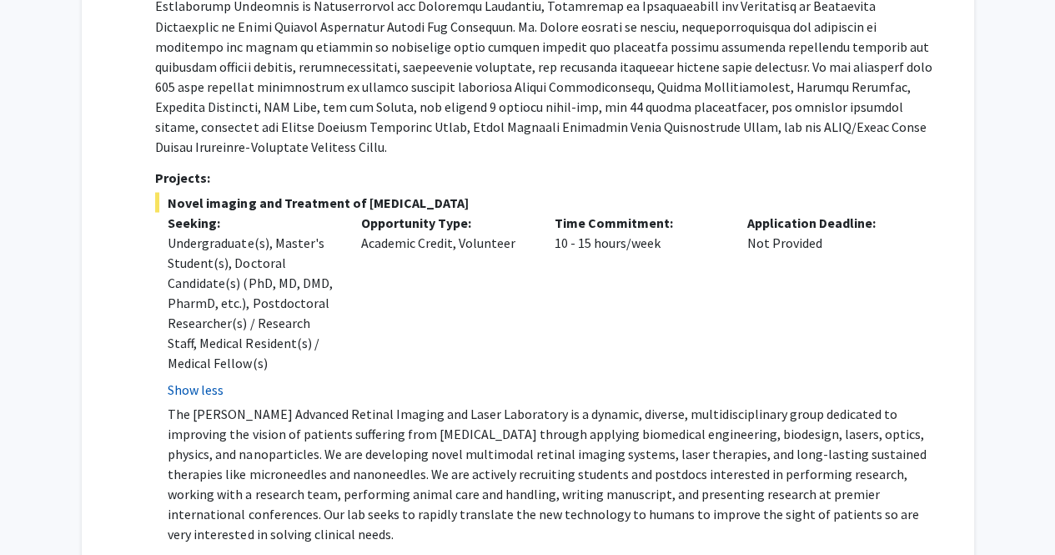
scroll to position [1559, 0]
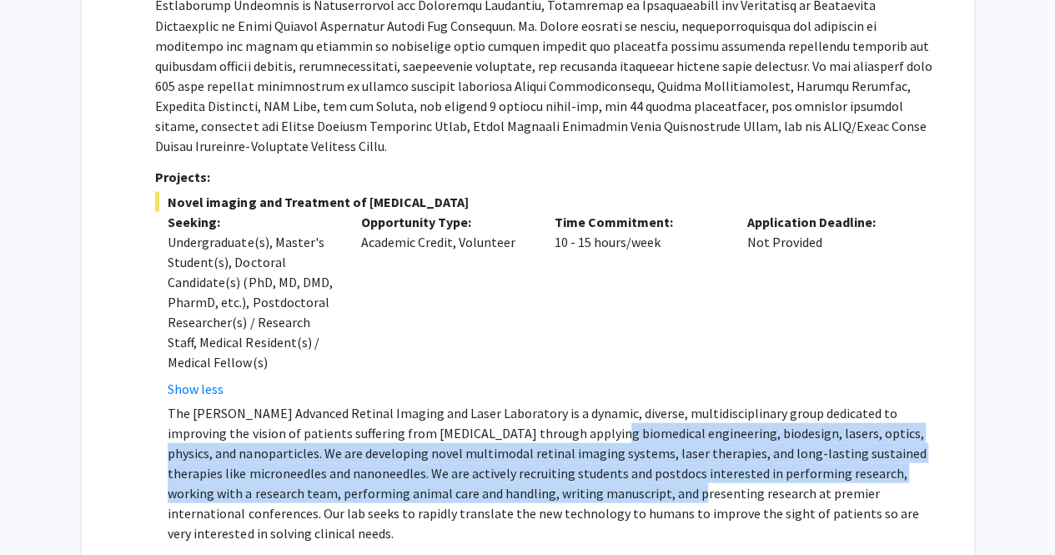
drag, startPoint x: 573, startPoint y: 423, endPoint x: 528, endPoint y: 361, distance: 76.4
click at [528, 402] on p "The [PERSON_NAME] Advanced Retinal Imaging and Laser Laboratory is a dynamic, d…" at bounding box center [554, 472] width 773 height 140
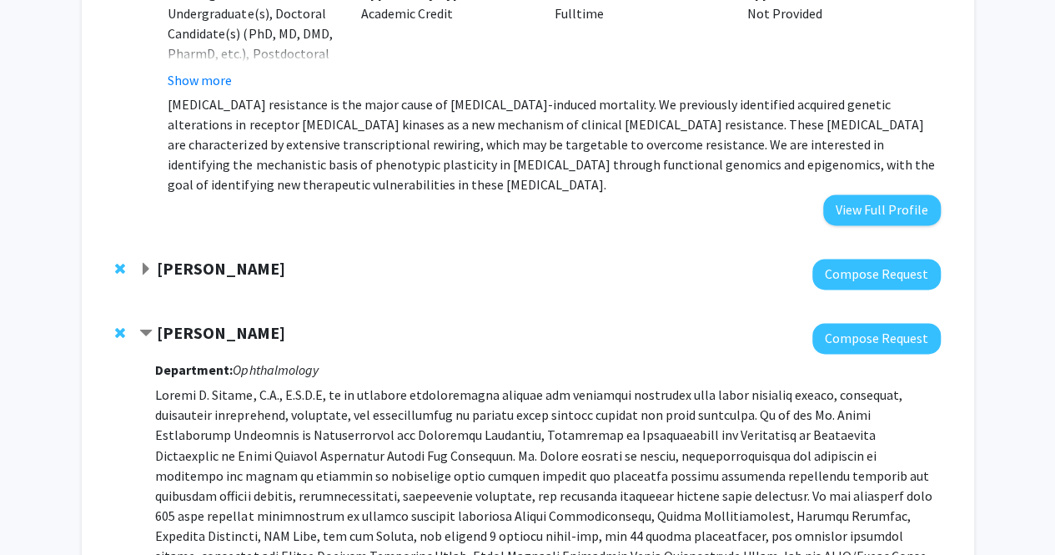
scroll to position [1126, 0]
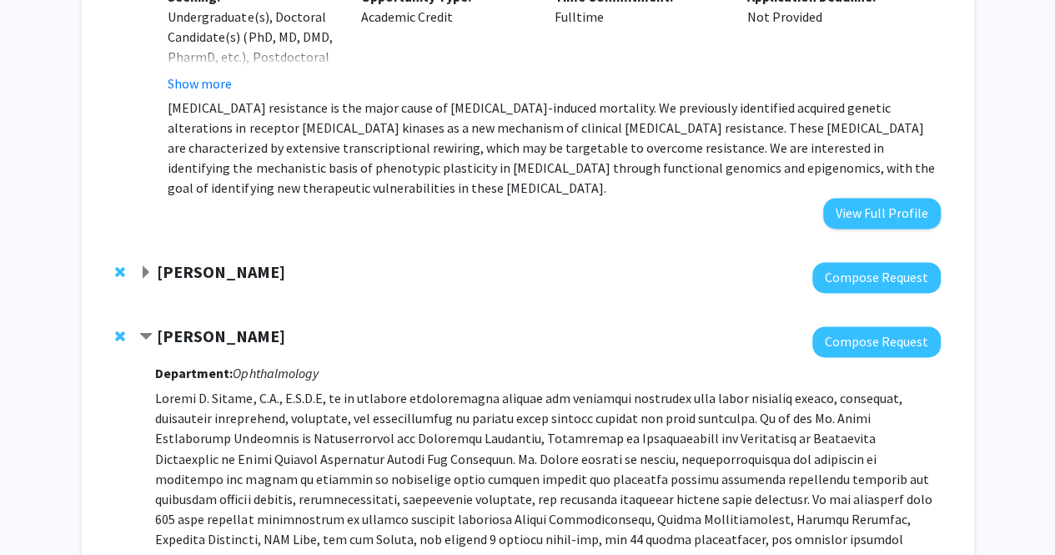
click at [404, 262] on div at bounding box center [539, 277] width 801 height 31
